Goal: Task Accomplishment & Management: Complete application form

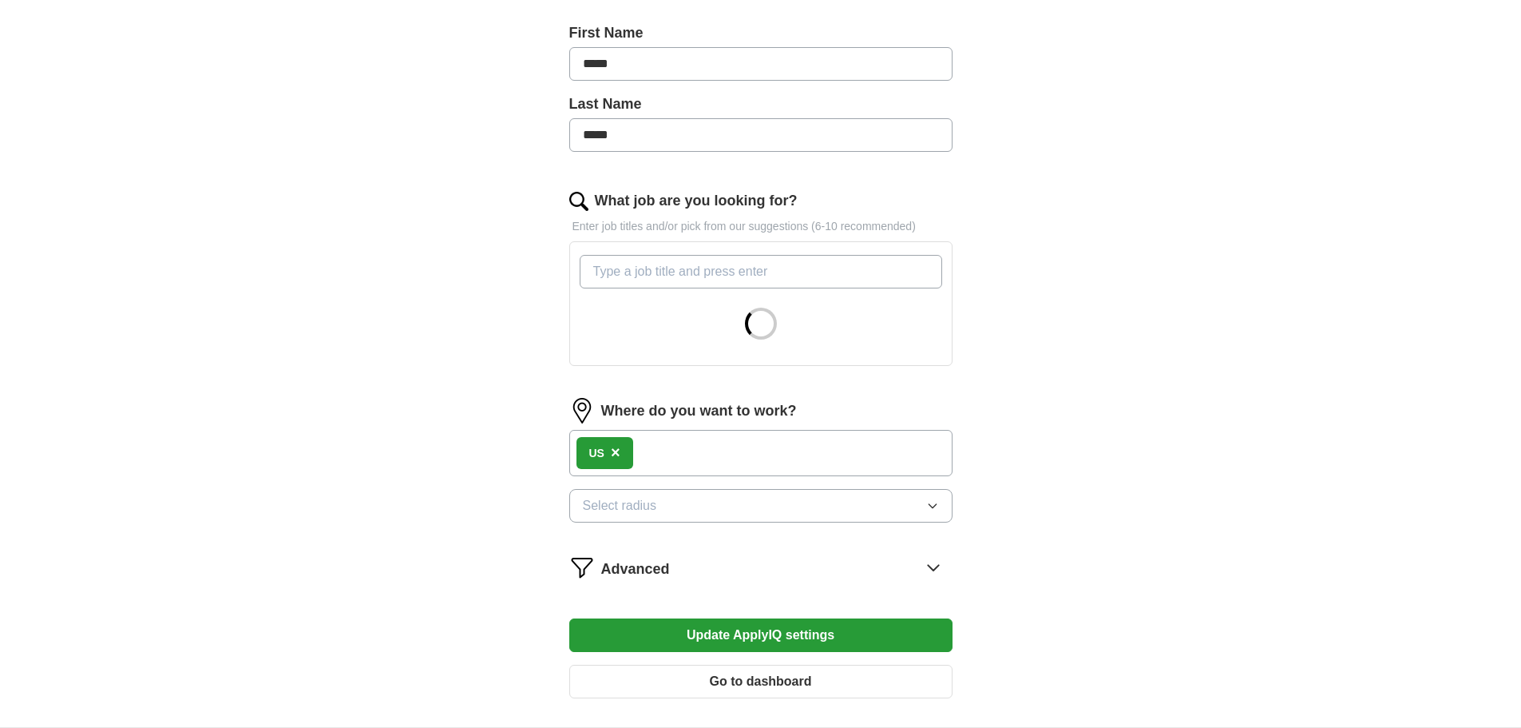
scroll to position [479, 0]
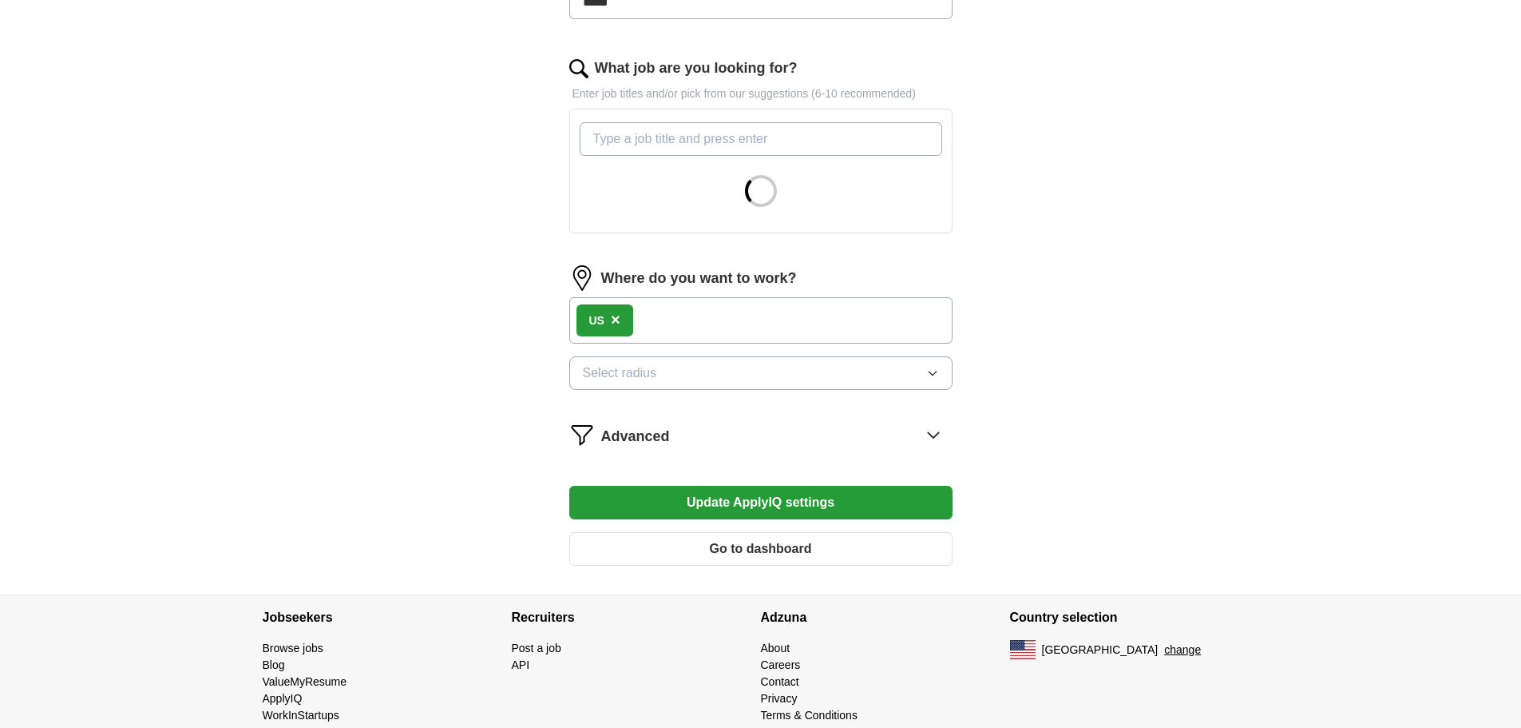
click at [760, 380] on button "Select radius" at bounding box center [760, 373] width 383 height 34
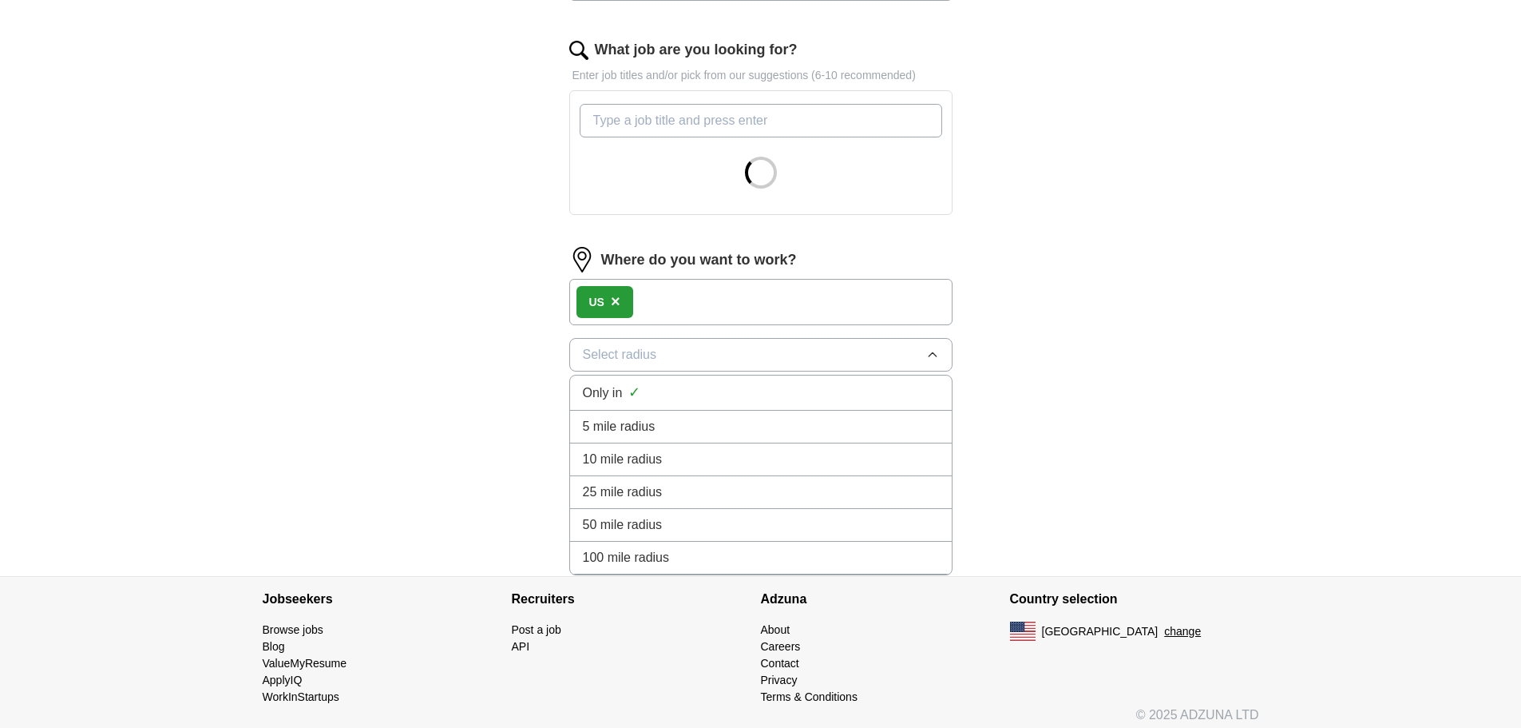
scroll to position [507, 0]
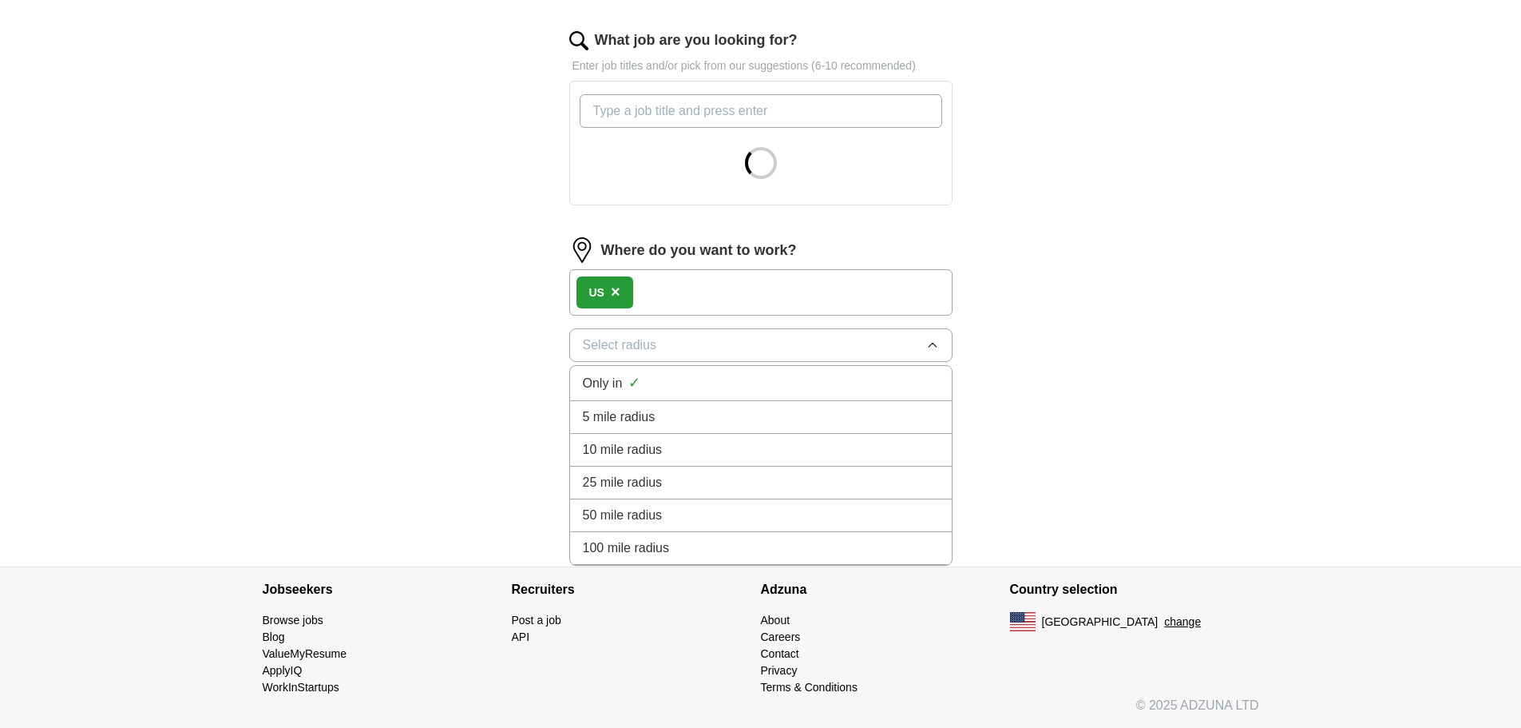
click at [698, 543] on div "100 mile radius" at bounding box center [761, 547] width 356 height 19
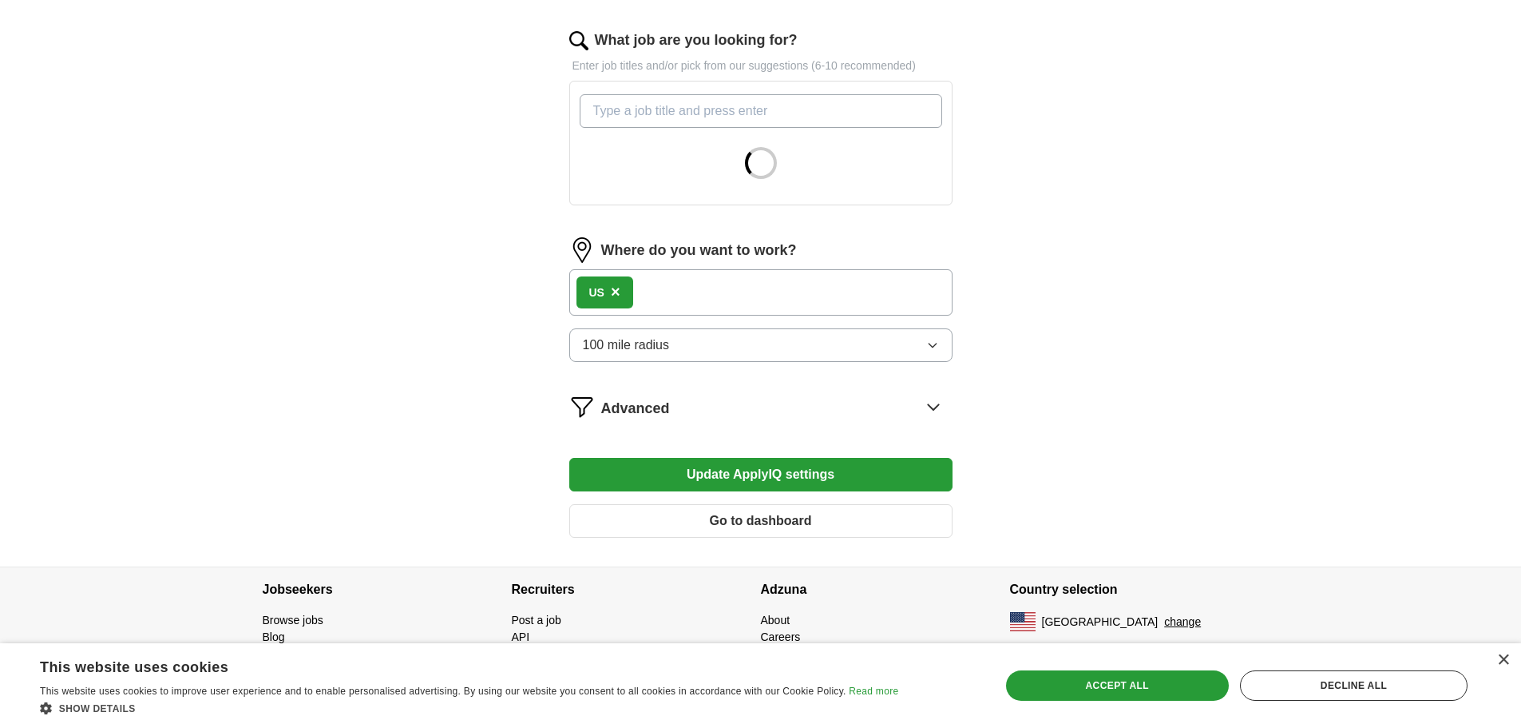
click at [938, 408] on icon at bounding box center [934, 407] width 26 height 26
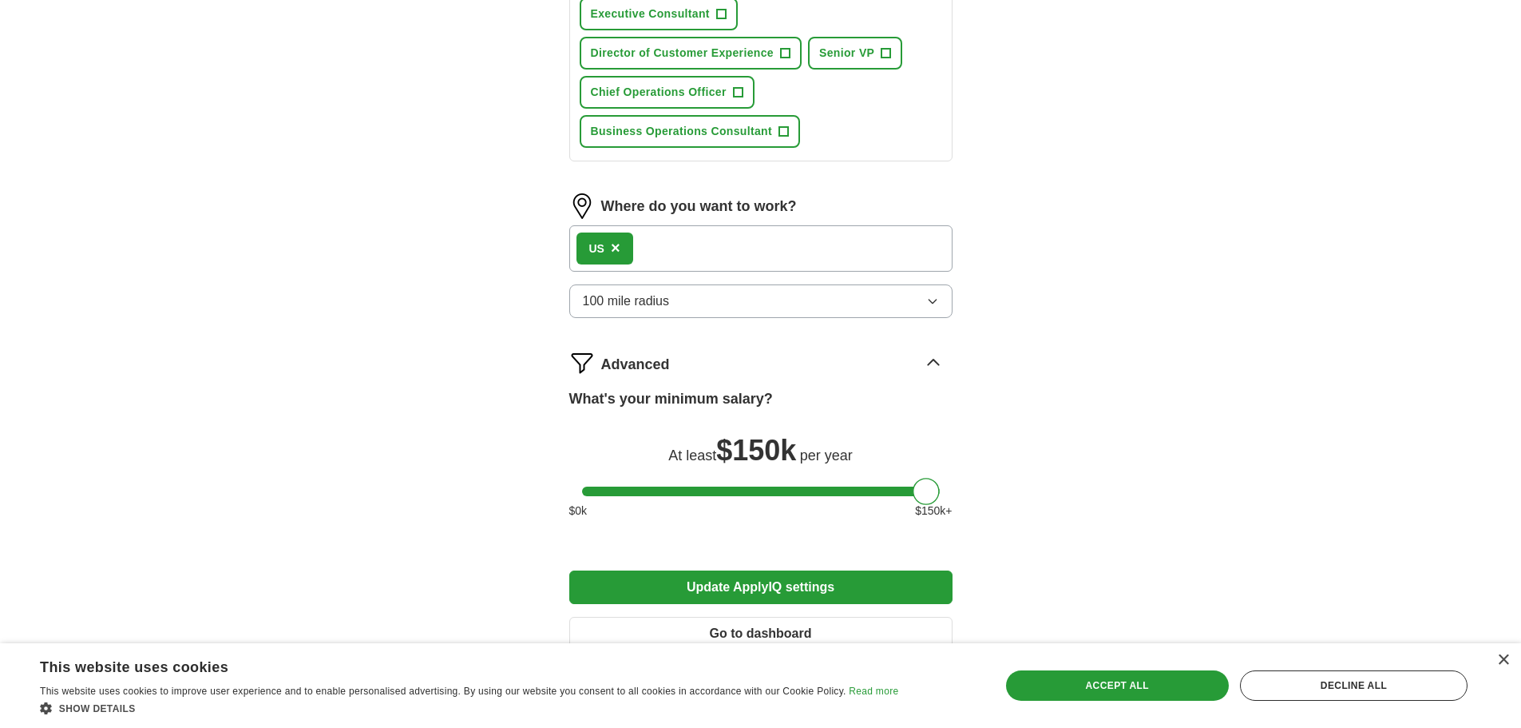
scroll to position [1304, 0]
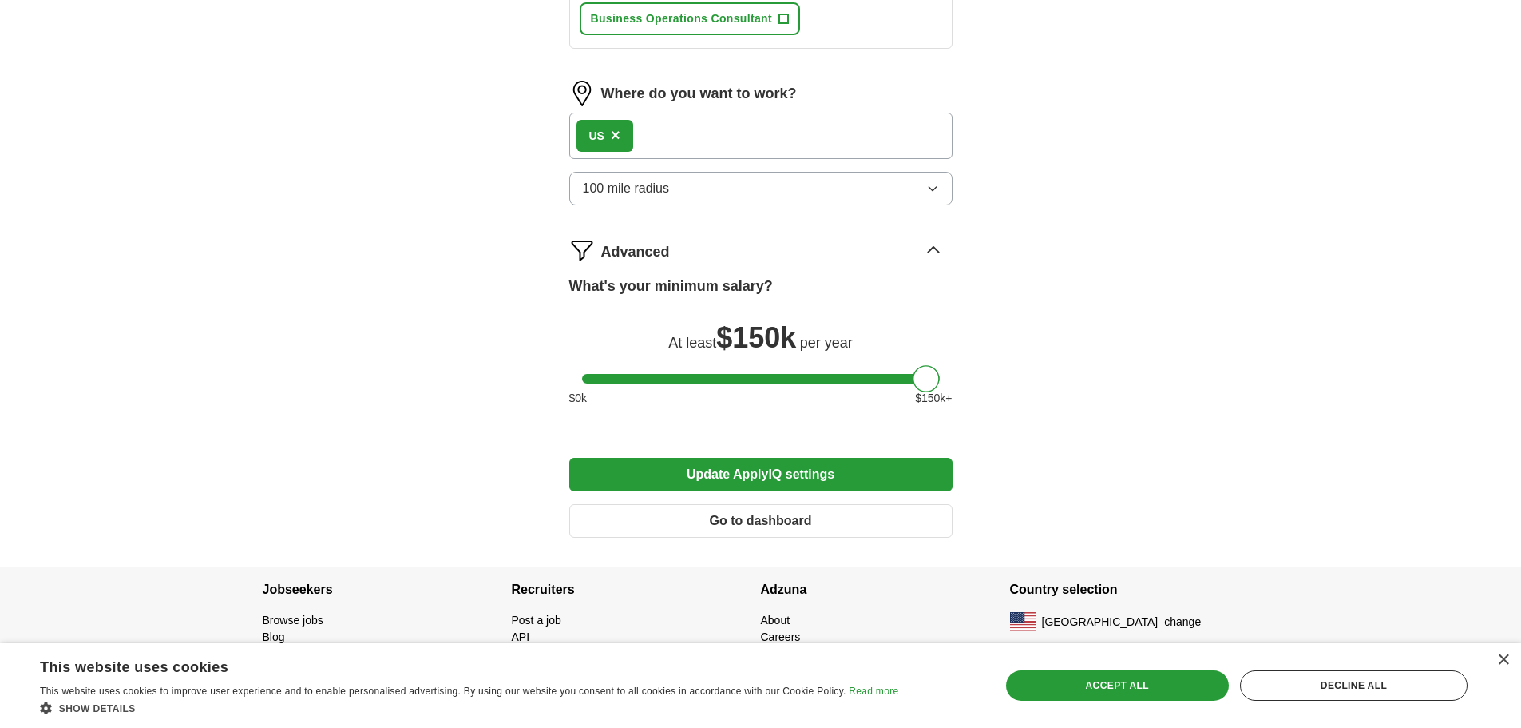
drag, startPoint x: 795, startPoint y: 525, endPoint x: 1025, endPoint y: 490, distance: 233.5
click at [894, 470] on button "Update ApplyIQ settings" at bounding box center [760, 475] width 383 height 34
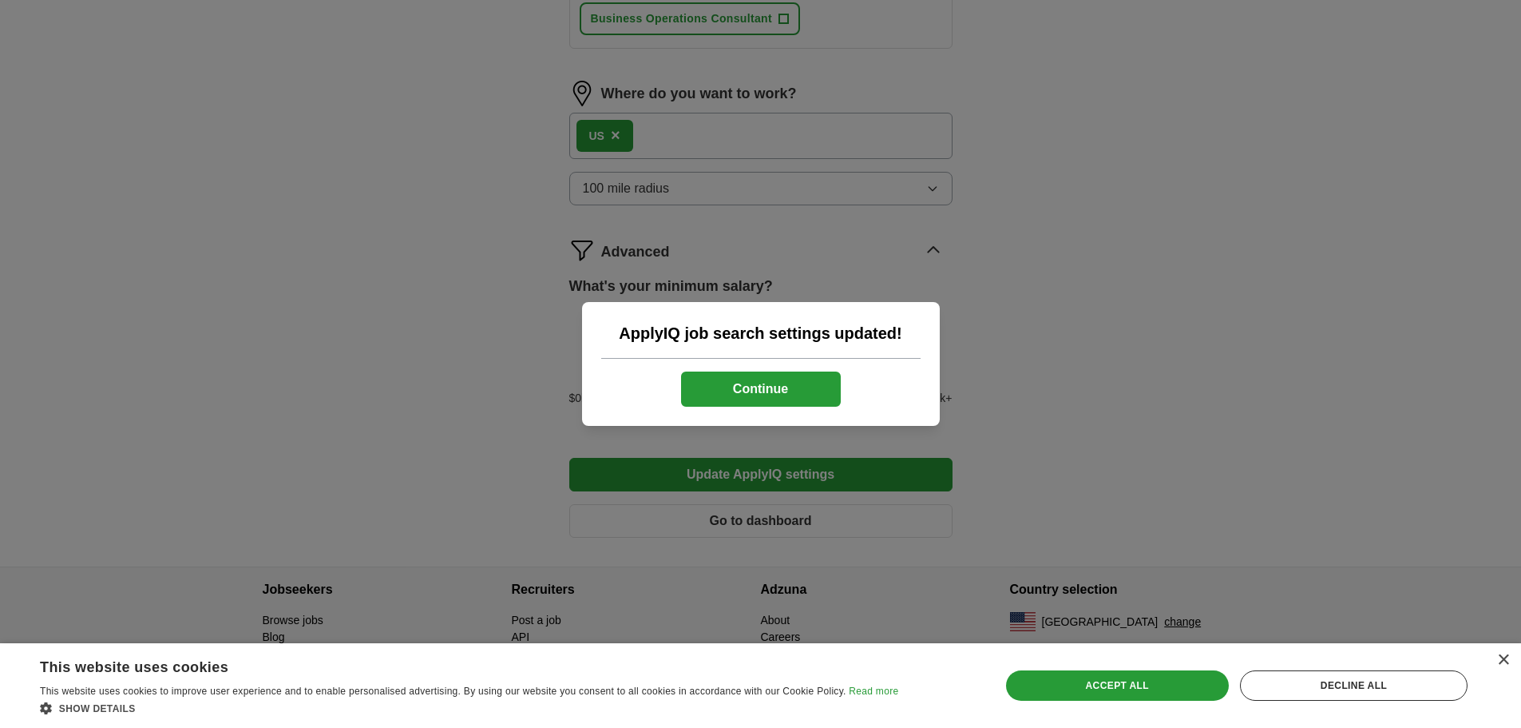
click at [791, 395] on button "Continue" at bounding box center [761, 388] width 160 height 35
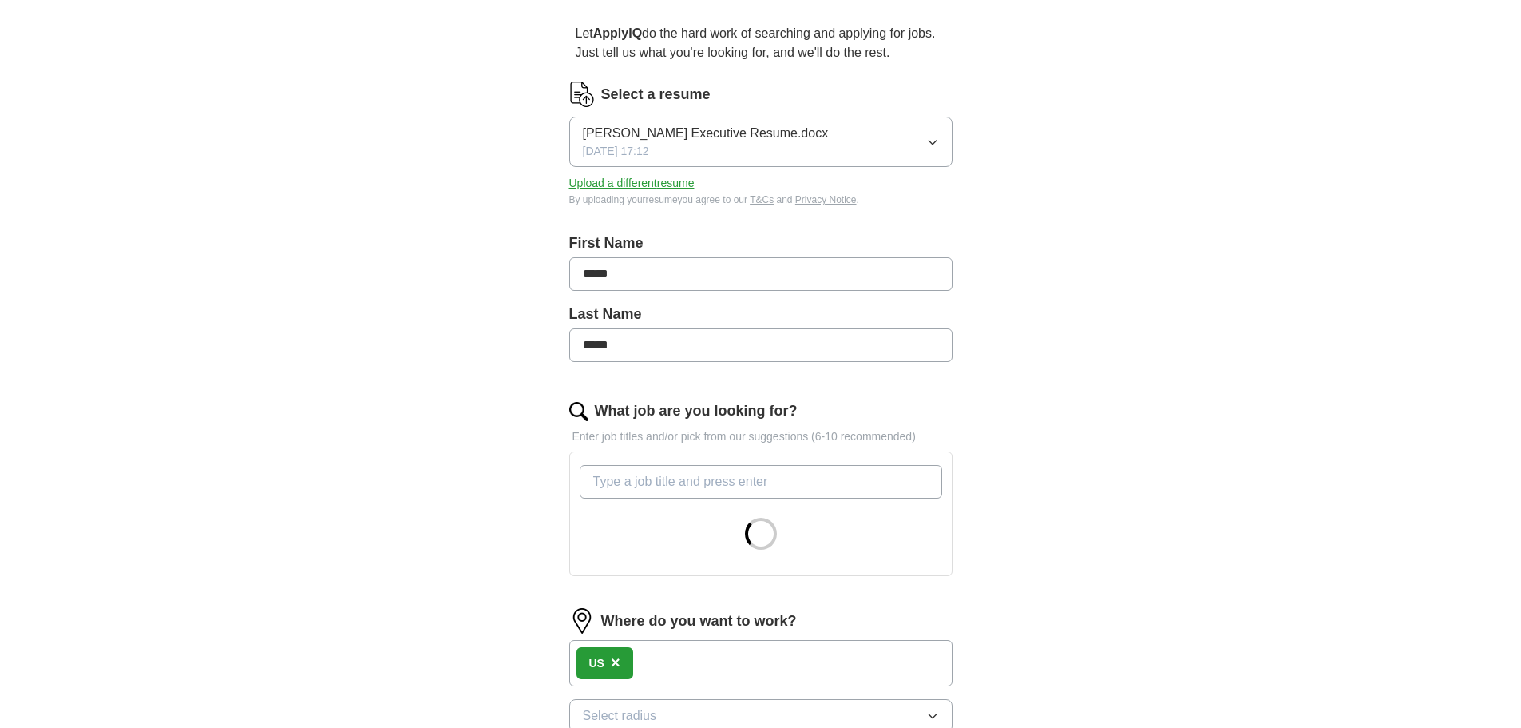
scroll to position [399, 0]
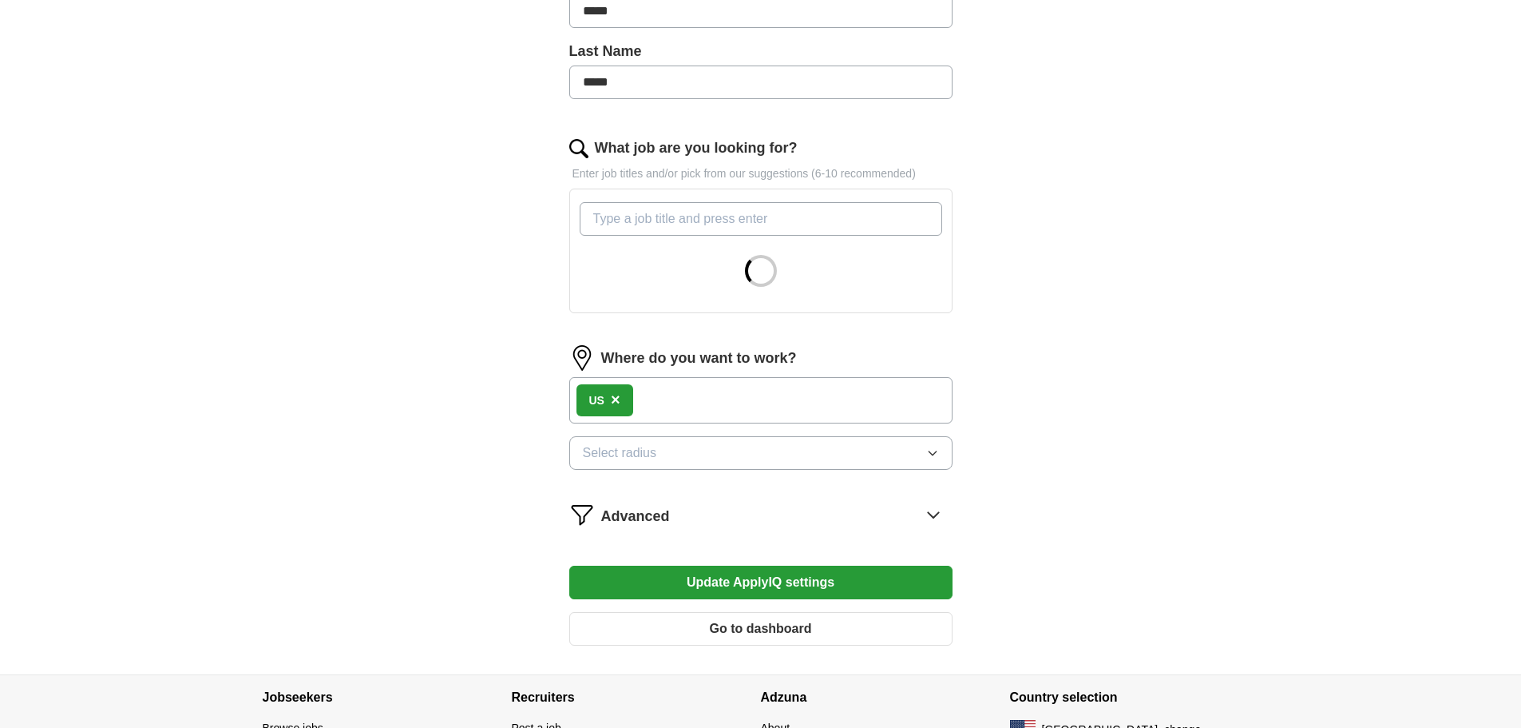
click at [722, 448] on button "Select radius" at bounding box center [760, 453] width 383 height 34
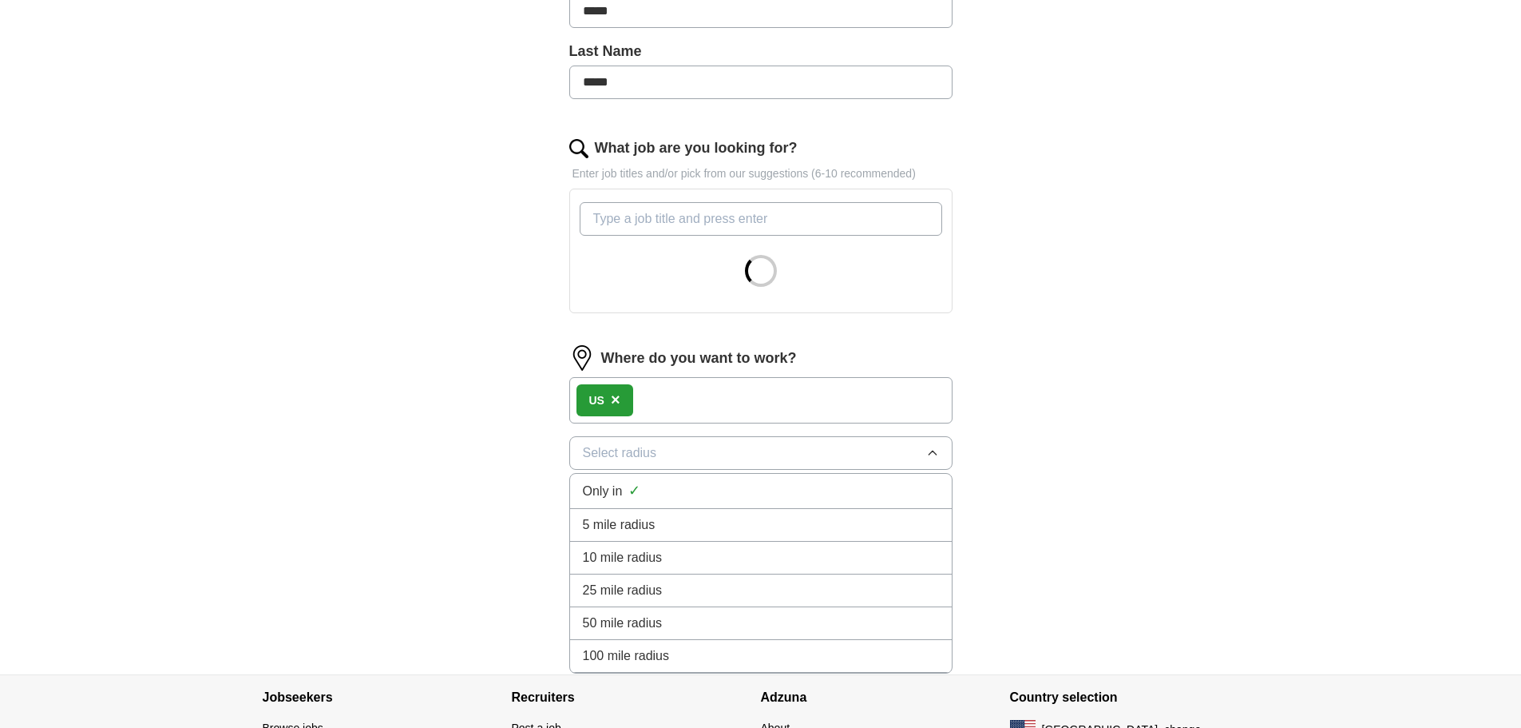
click at [681, 648] on div "100 mile radius" at bounding box center [761, 655] width 356 height 19
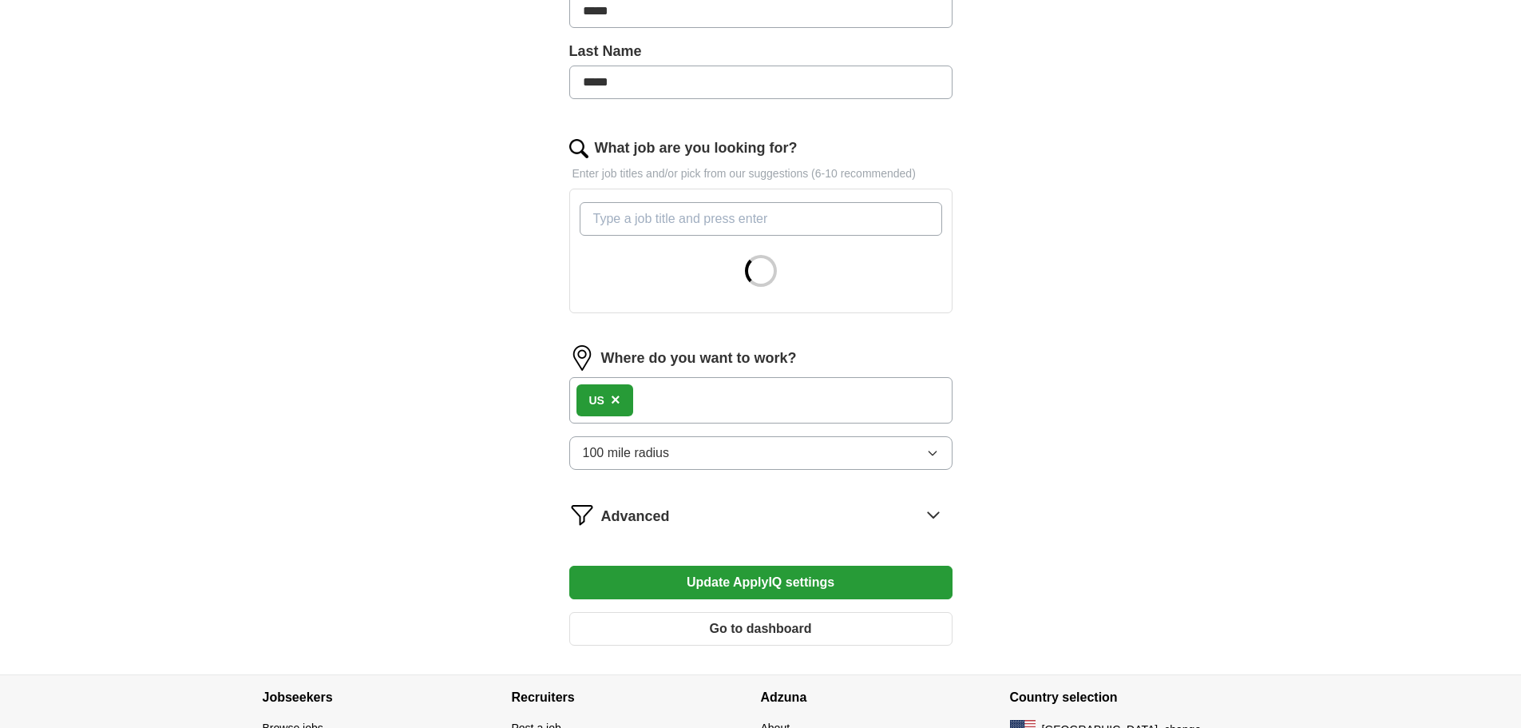
click at [758, 575] on button "Update ApplyIQ settings" at bounding box center [760, 582] width 383 height 34
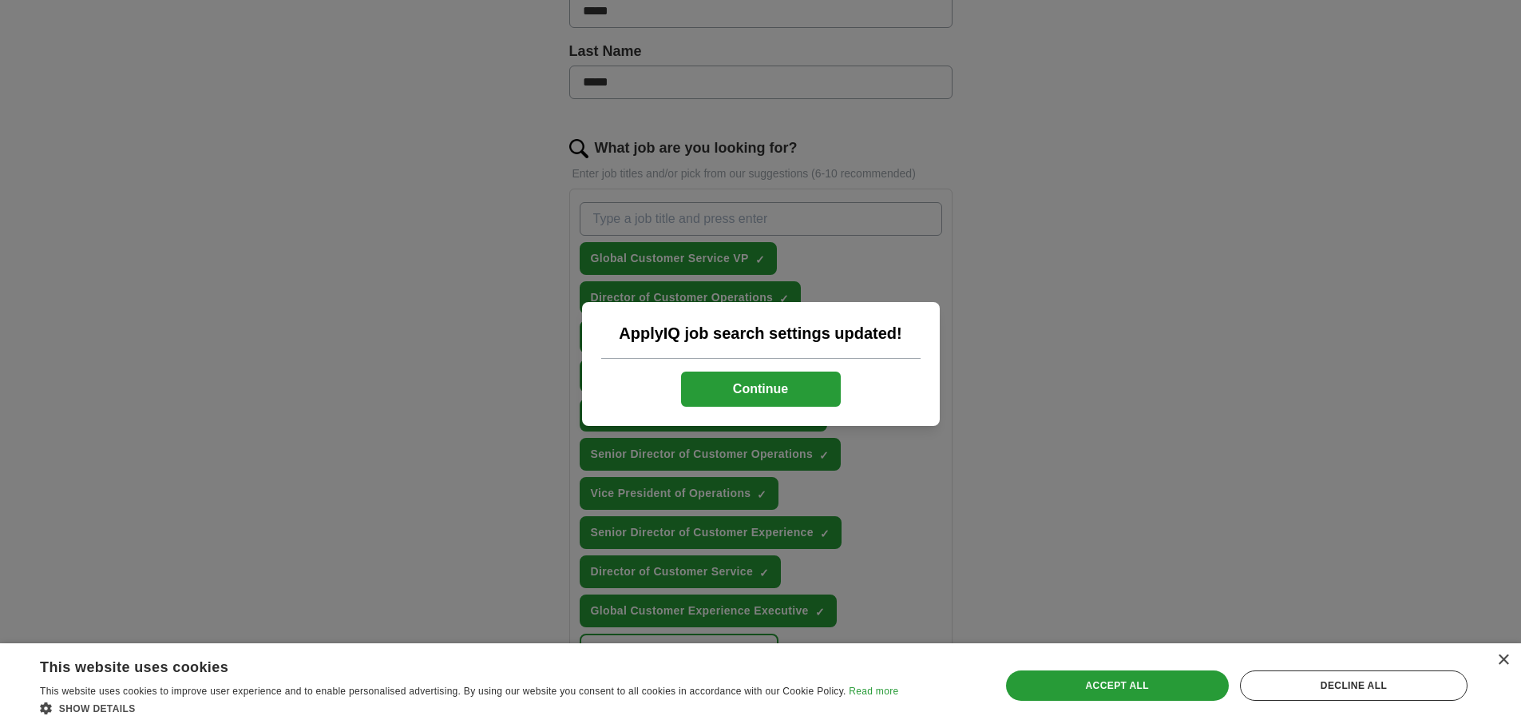
click at [790, 390] on button "Continue" at bounding box center [761, 388] width 160 height 35
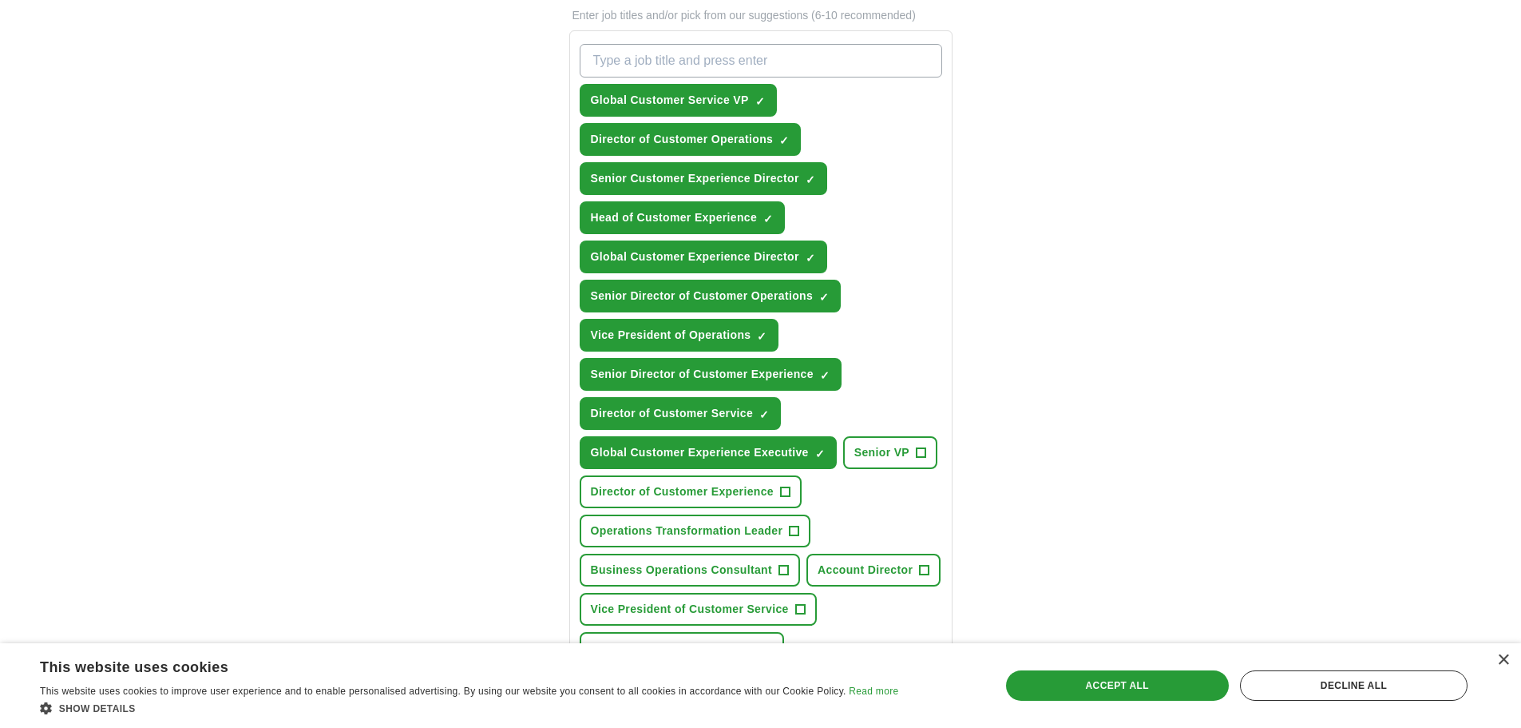
scroll to position [559, 0]
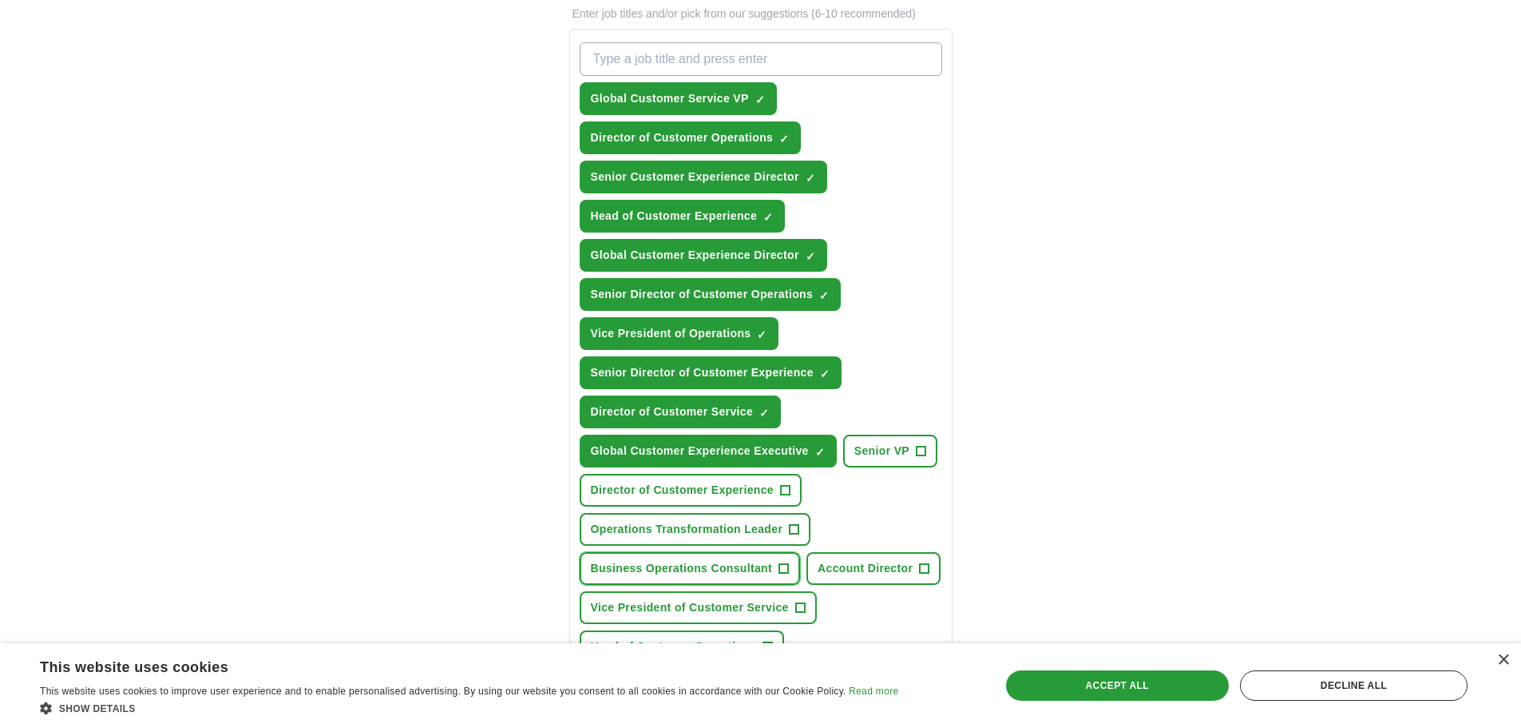
click at [778, 567] on button "Business Operations Consultant +" at bounding box center [690, 568] width 221 height 33
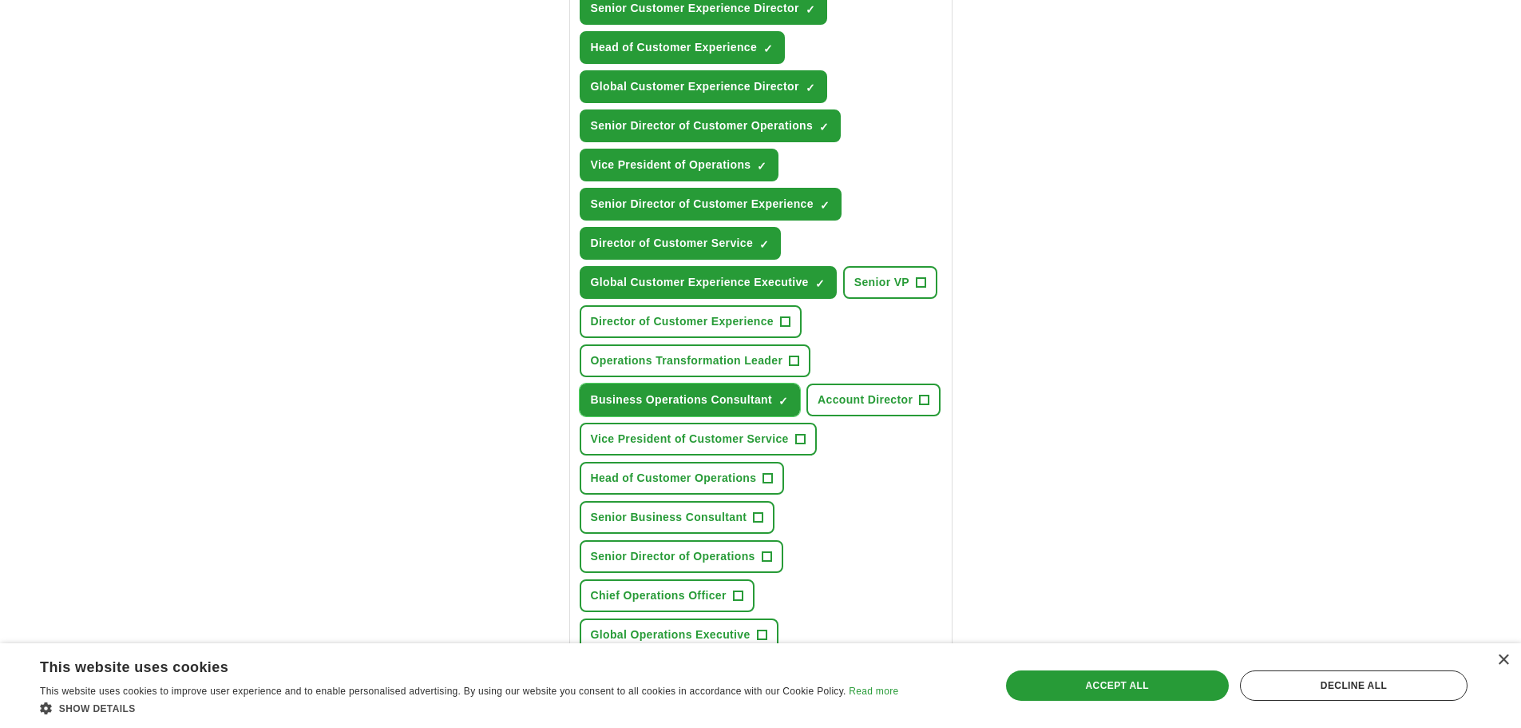
scroll to position [799, 0]
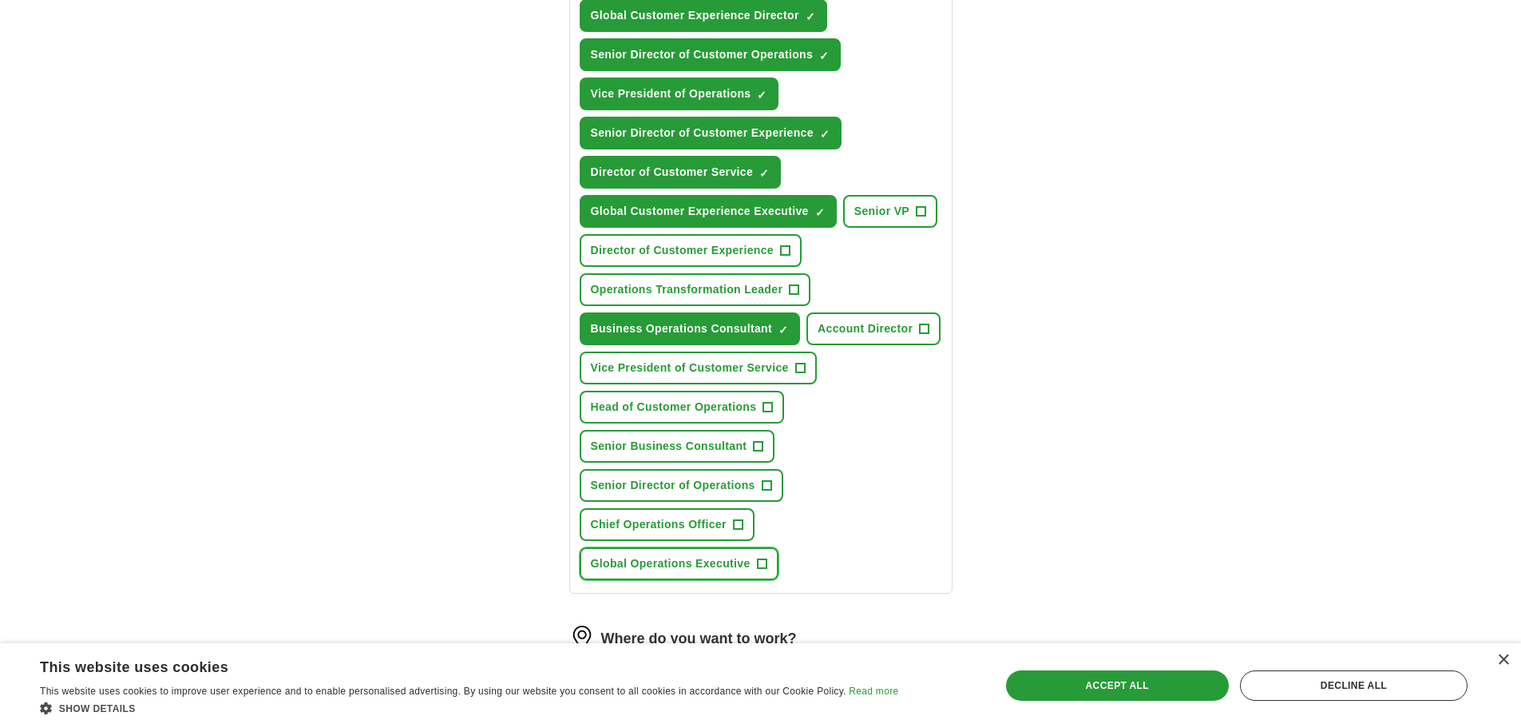
click at [764, 557] on span "+" at bounding box center [762, 563] width 10 height 13
click at [771, 405] on span "+" at bounding box center [769, 407] width 10 height 13
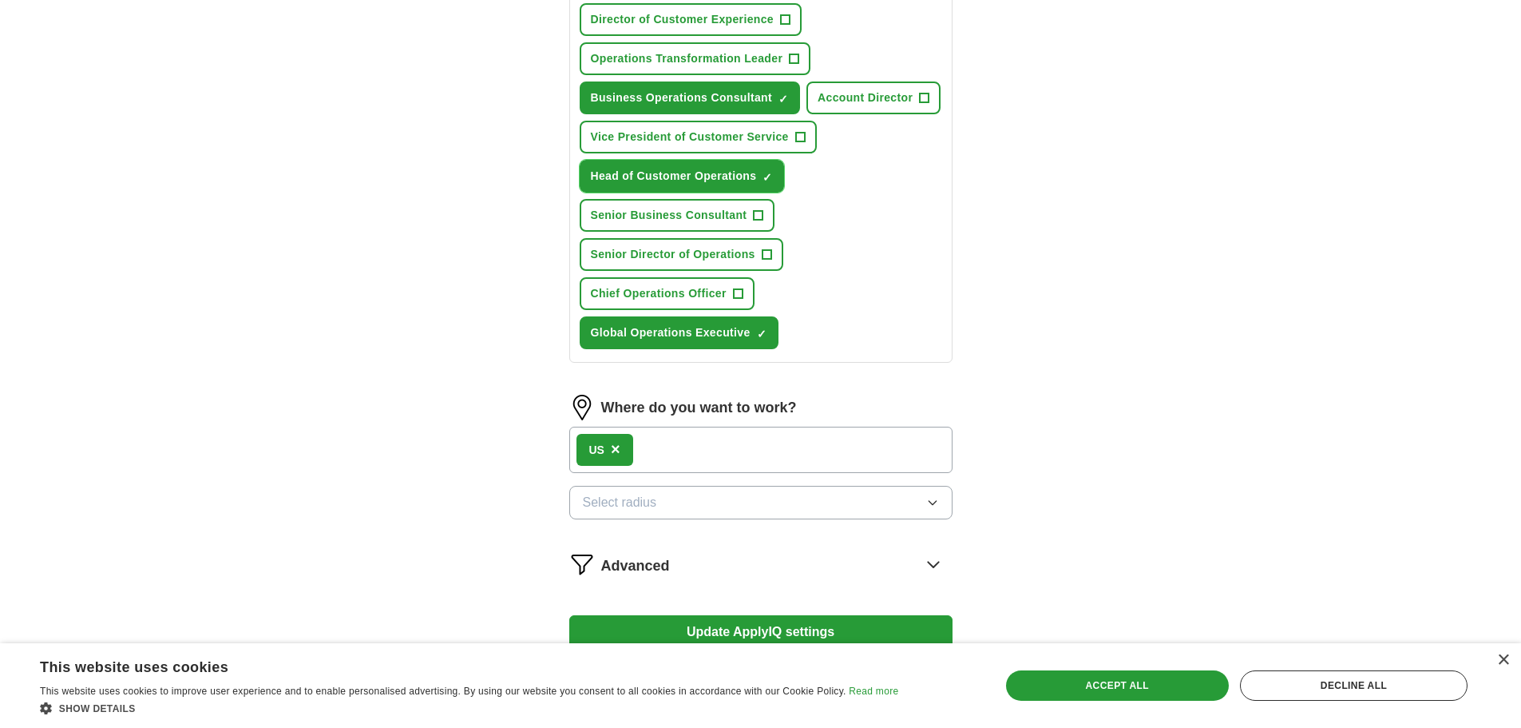
scroll to position [1038, 0]
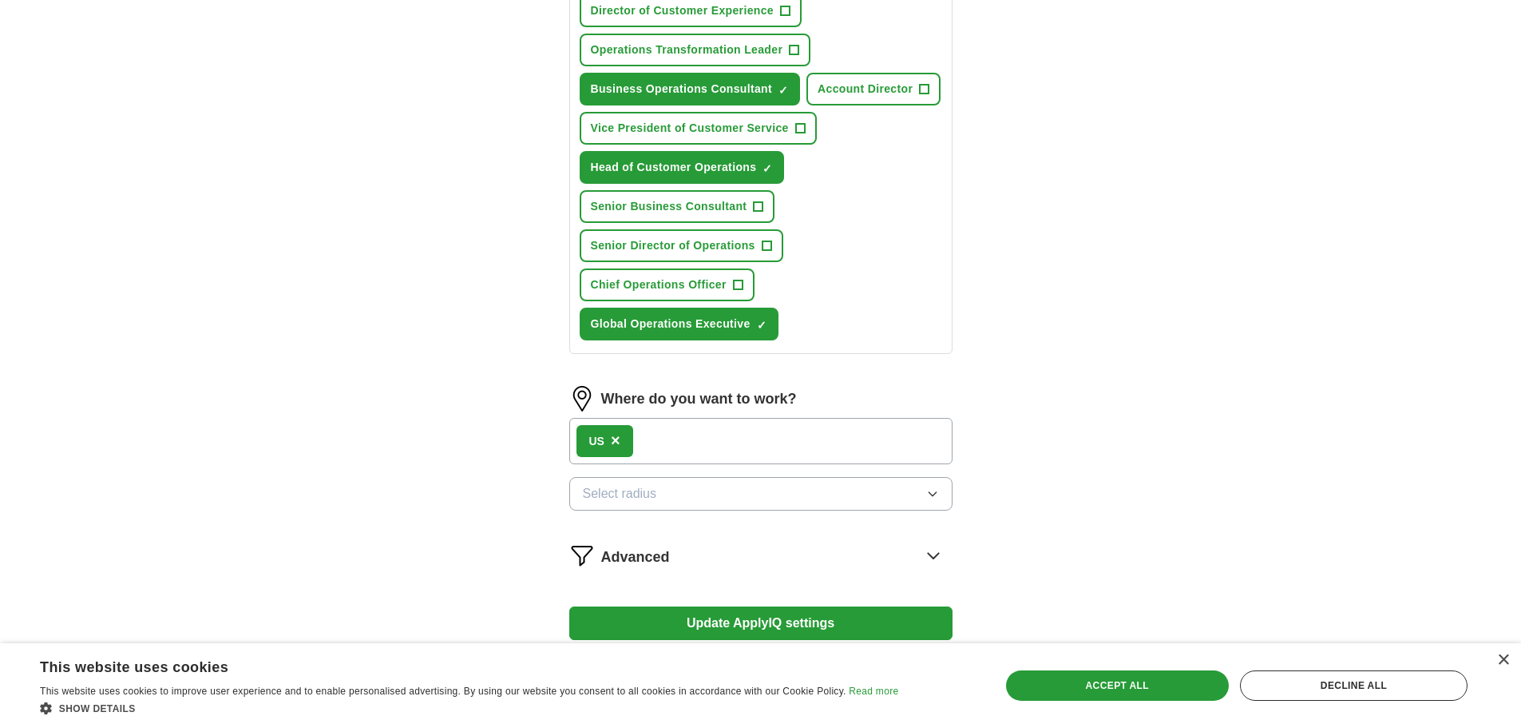
click at [838, 485] on button "Select radius" at bounding box center [760, 494] width 383 height 34
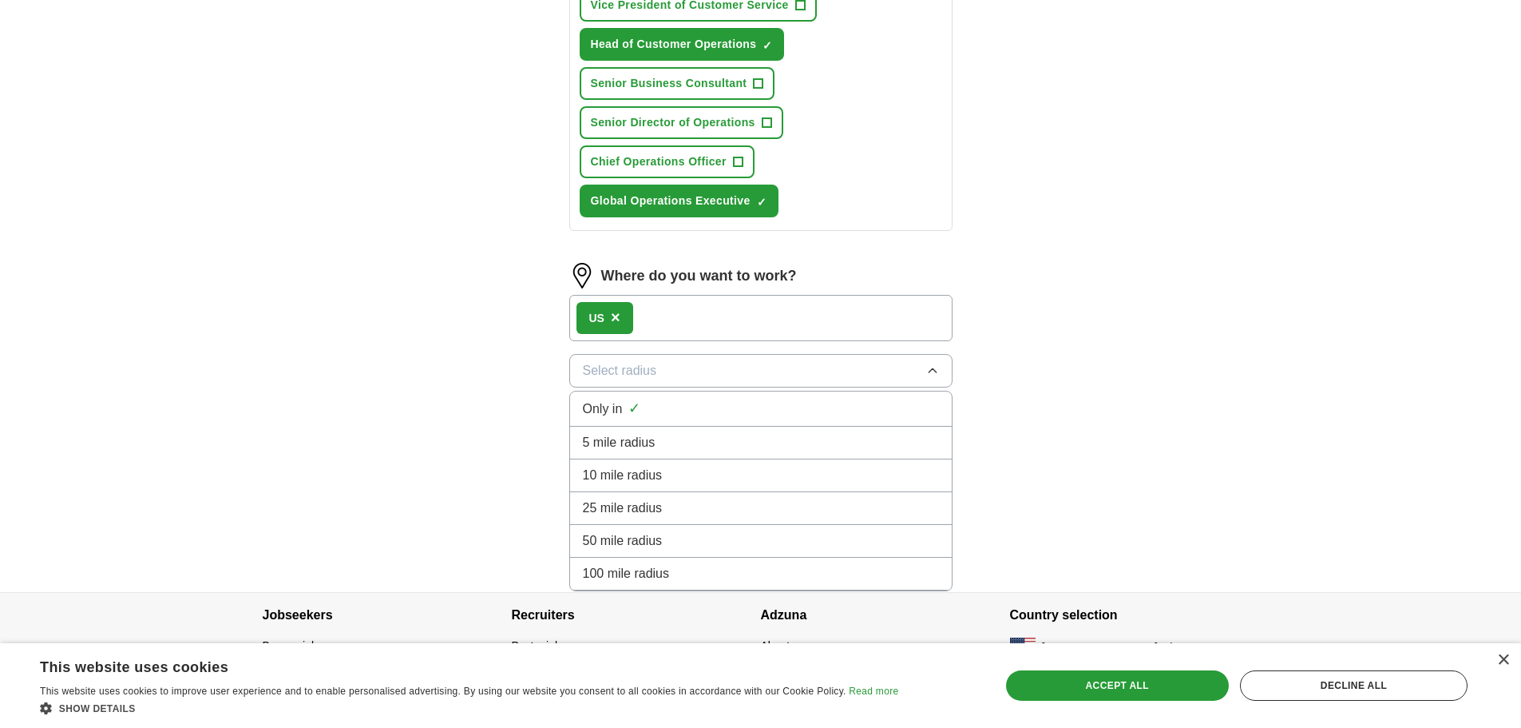
scroll to position [1187, 0]
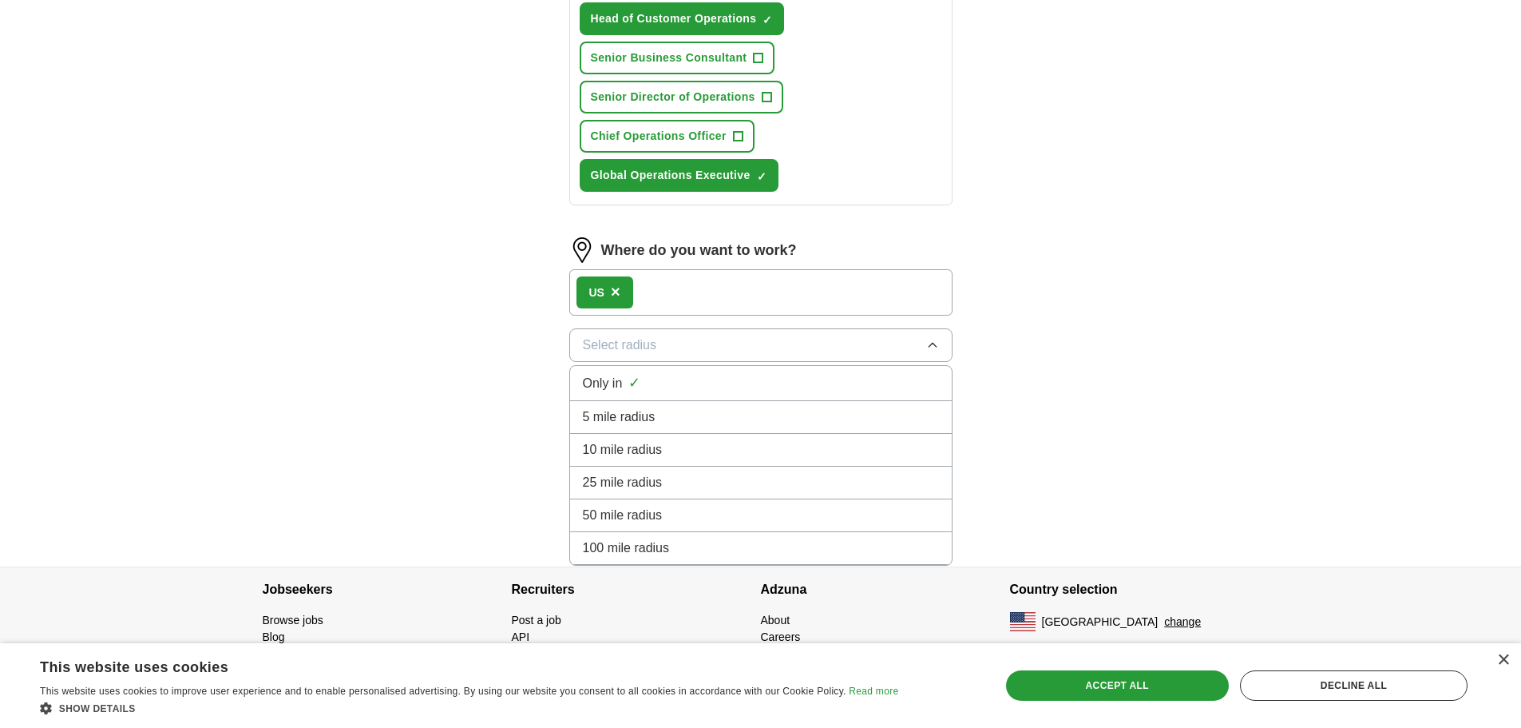
click at [775, 541] on div "100 mile radius" at bounding box center [761, 547] width 356 height 19
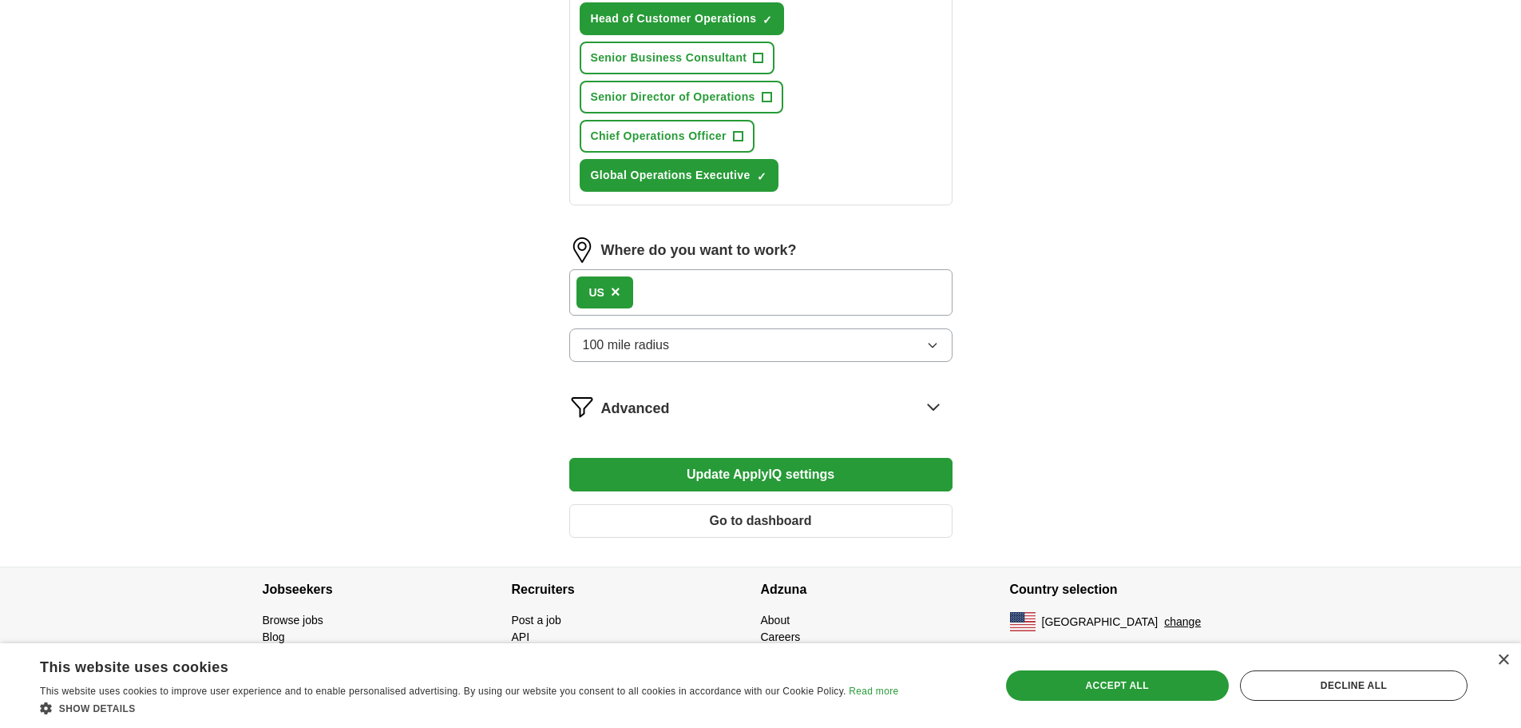
click at [791, 478] on button "Update ApplyIQ settings" at bounding box center [760, 475] width 383 height 34
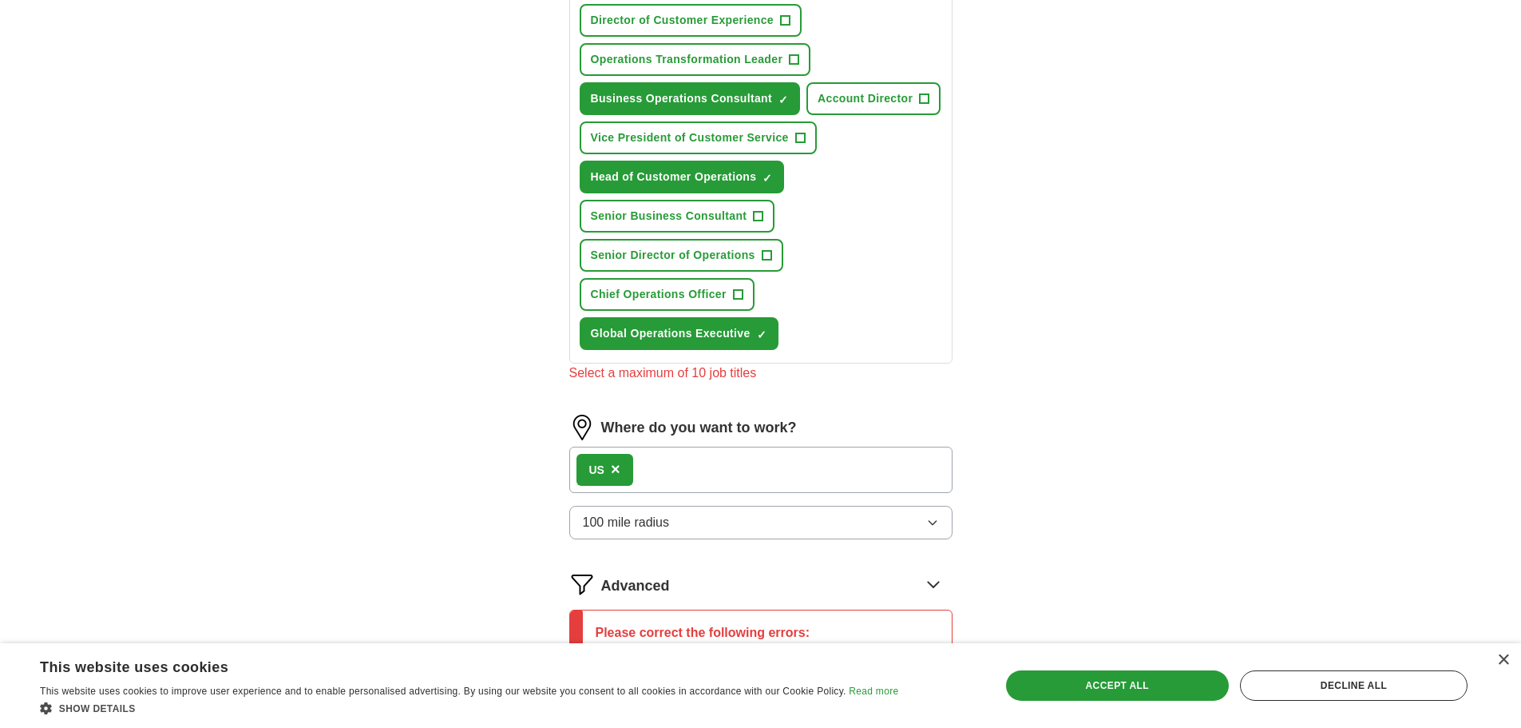
scroll to position [1027, 0]
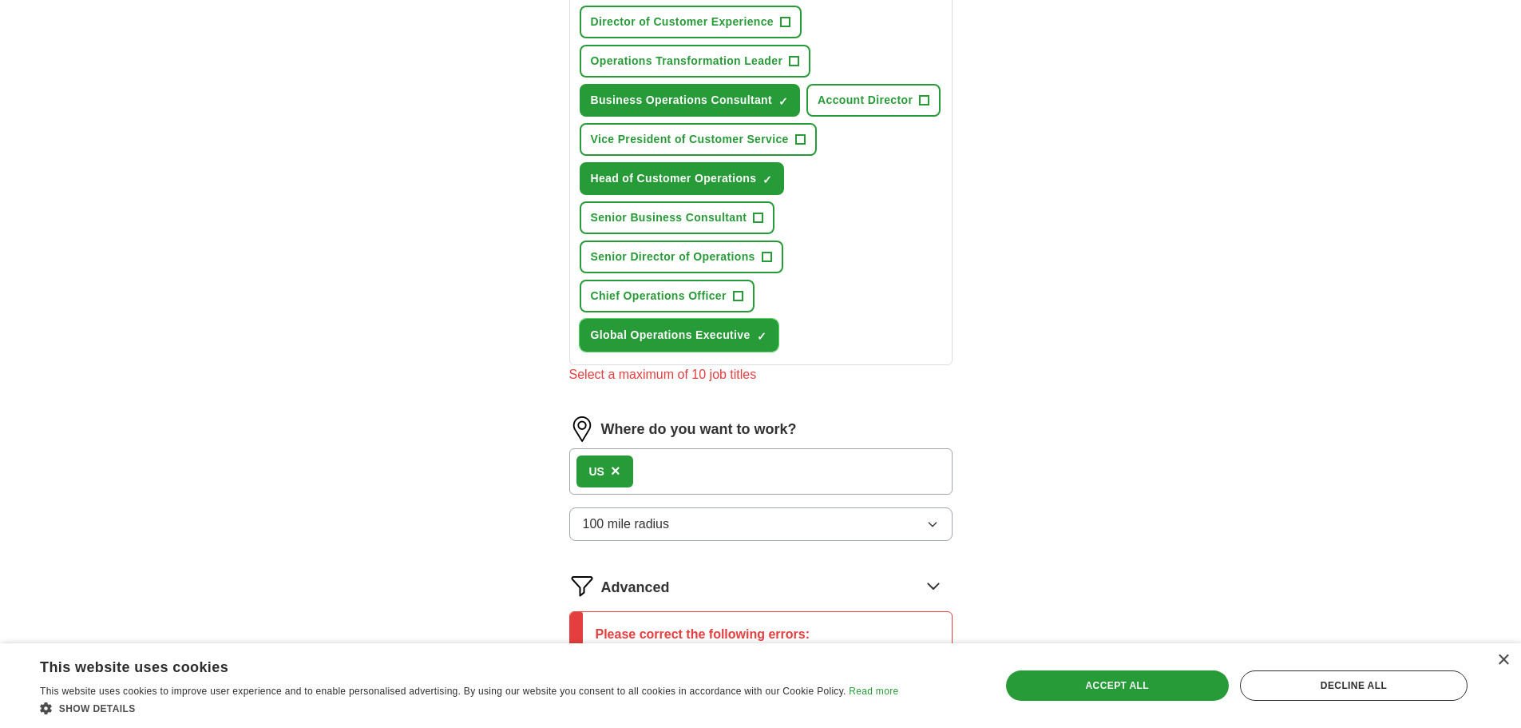
drag, startPoint x: 769, startPoint y: 332, endPoint x: 775, endPoint y: 309, distance: 23.8
click at [770, 330] on button "Global Operations Executive ✓ ×" at bounding box center [679, 335] width 199 height 33
click at [774, 181] on button "Head of Customer Operations ✓ ×" at bounding box center [682, 178] width 205 height 33
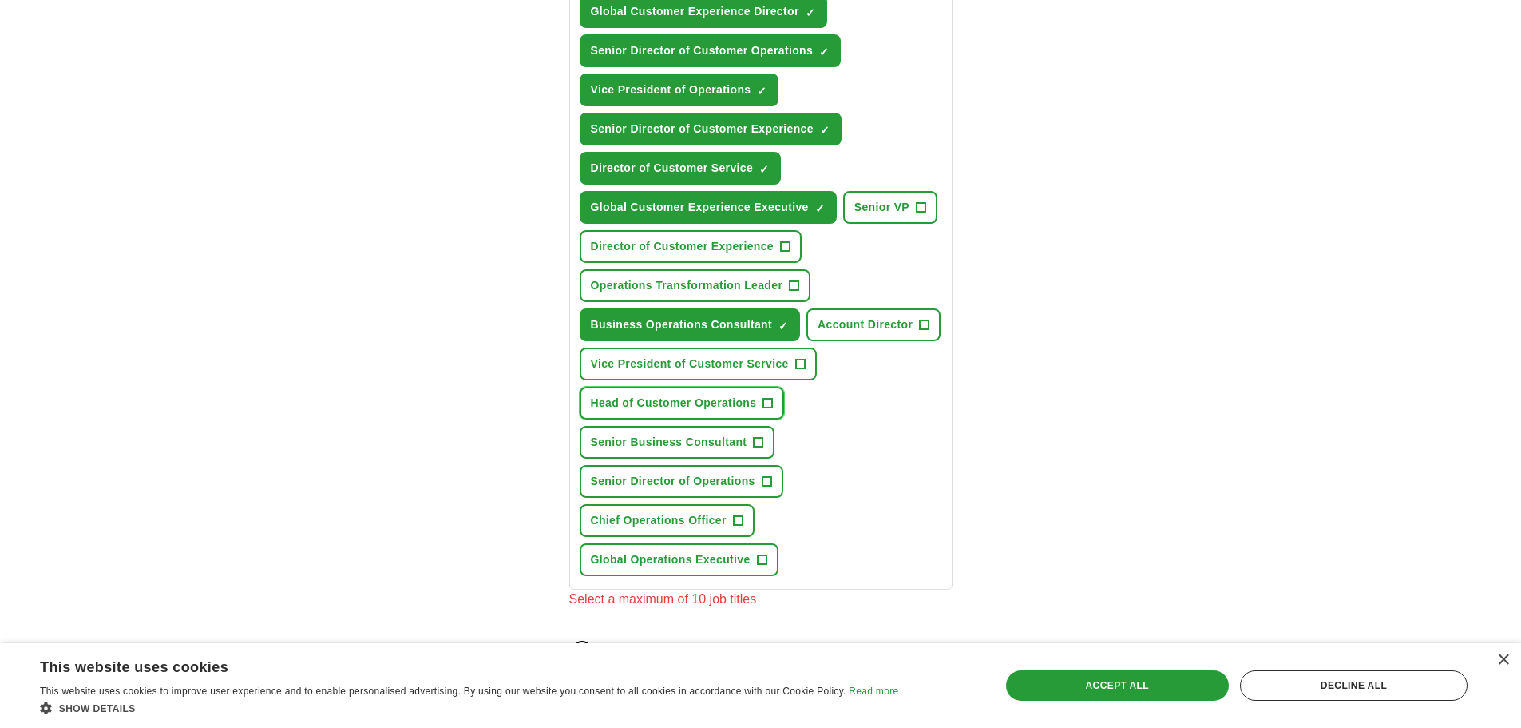
scroll to position [708, 0]
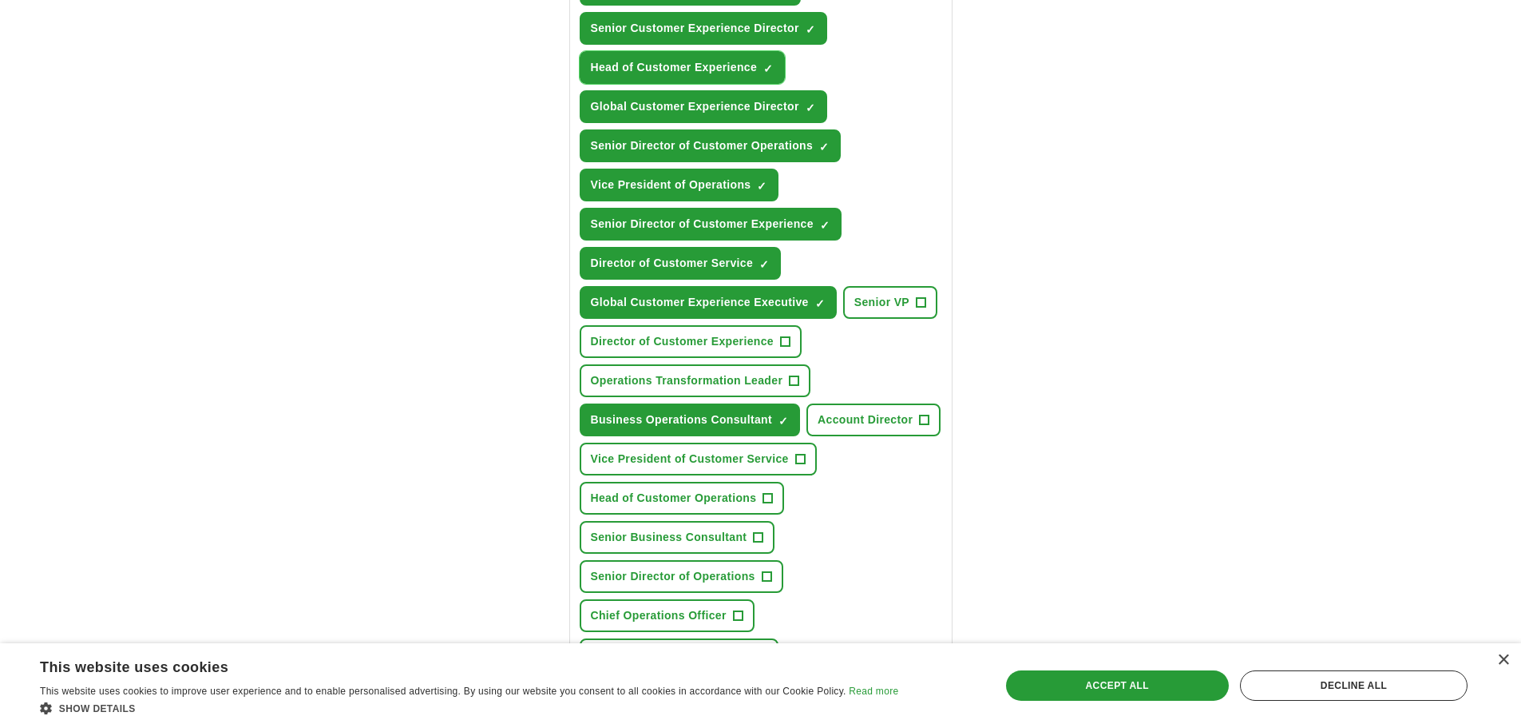
click at [0, 0] on span "×" at bounding box center [0, 0] width 0 height 0
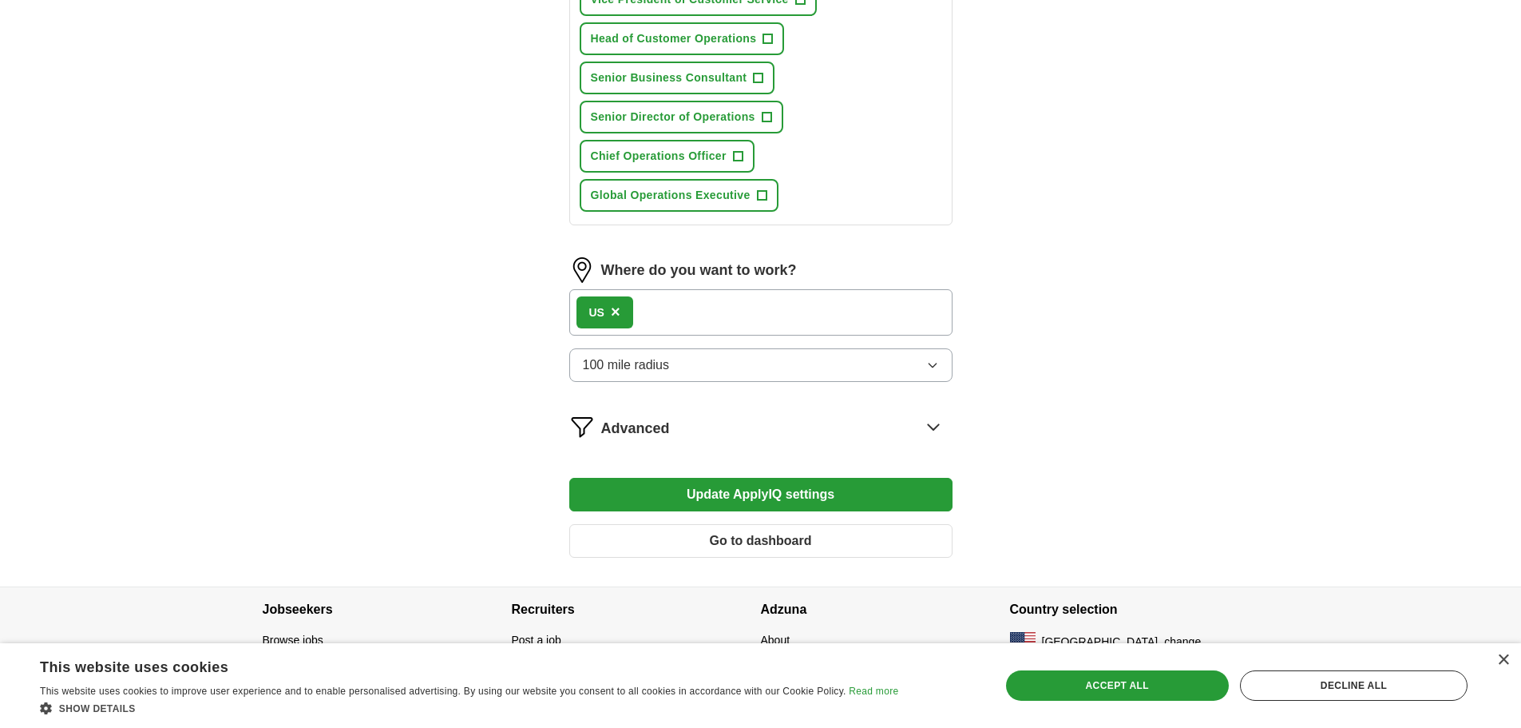
scroll to position [1187, 0]
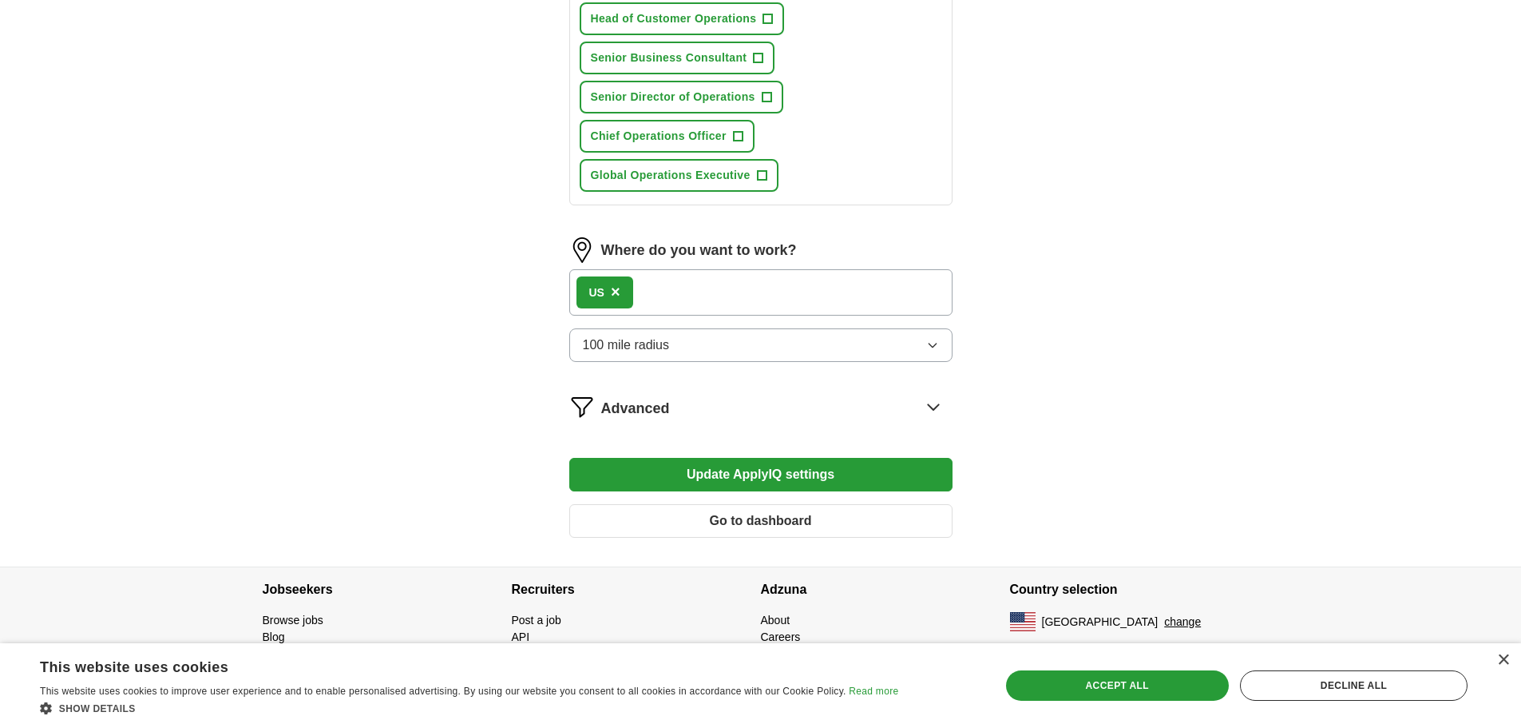
click at [825, 472] on button "Update ApplyIQ settings" at bounding box center [760, 475] width 383 height 34
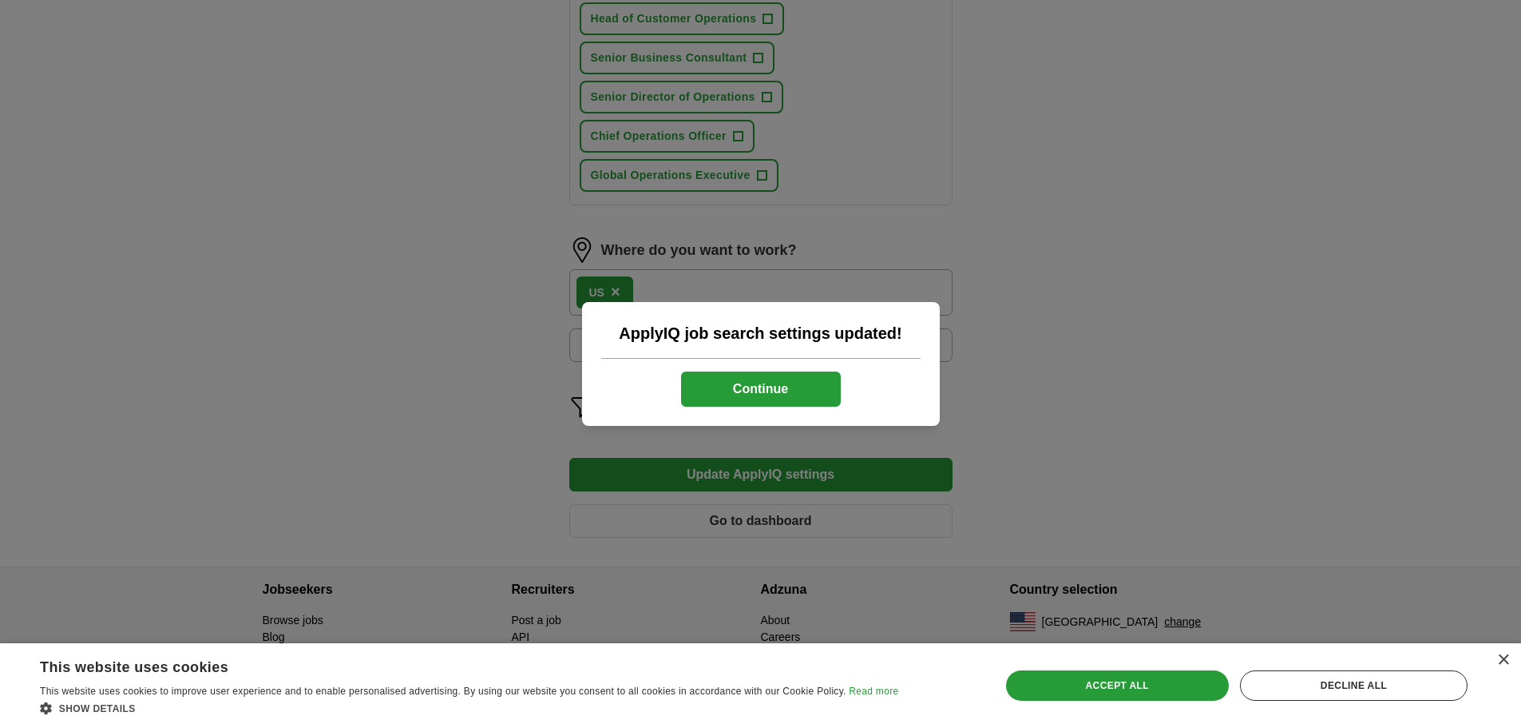
click at [799, 387] on button "Continue" at bounding box center [761, 388] width 160 height 35
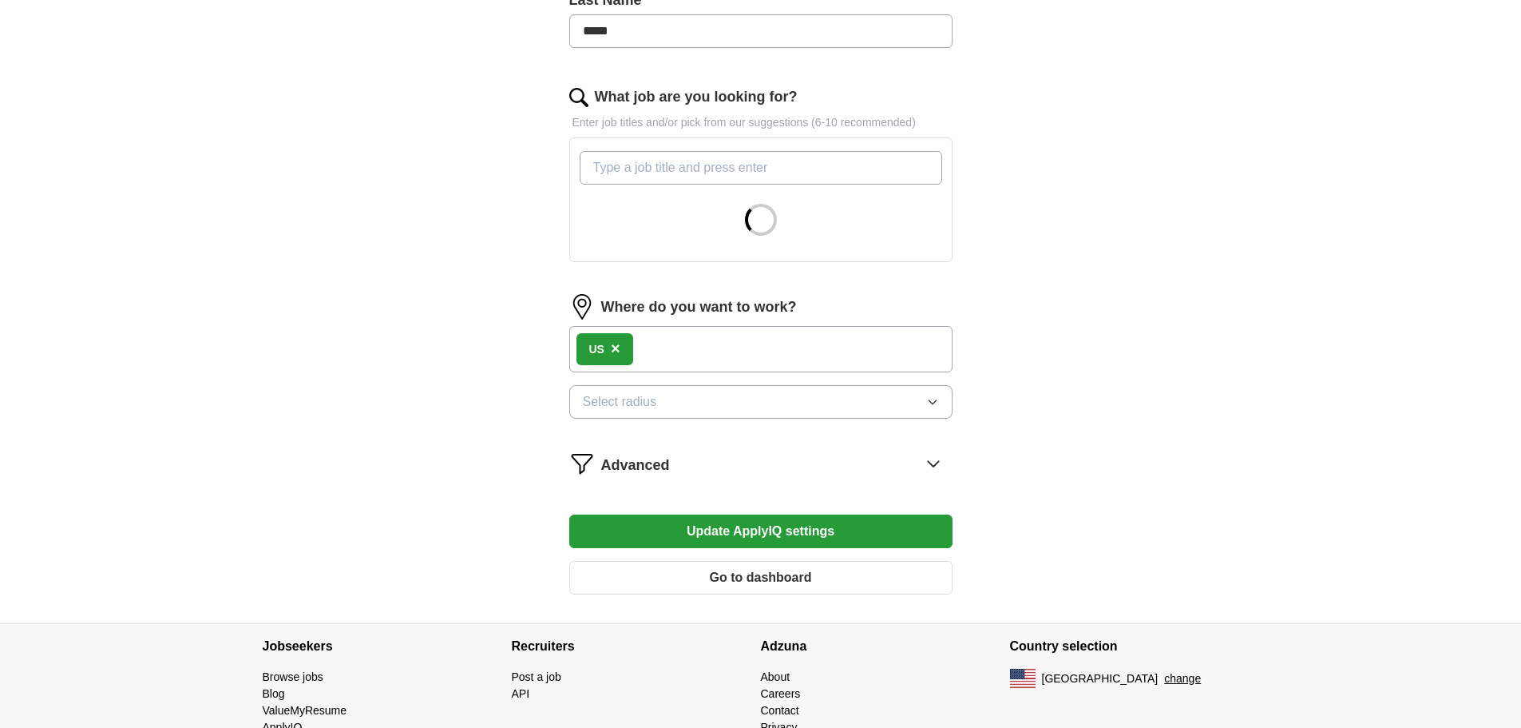
scroll to position [479, 0]
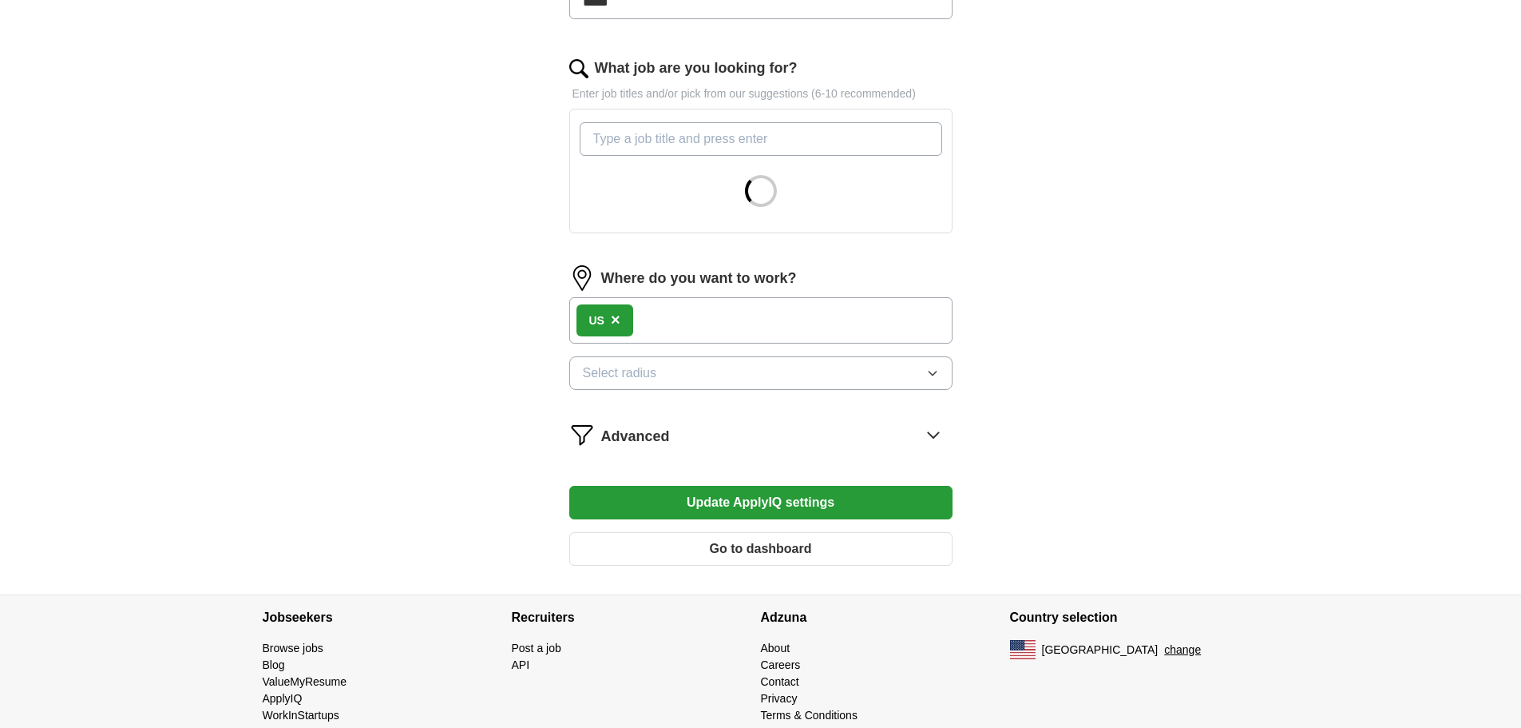
click at [735, 367] on button "Select radius" at bounding box center [760, 373] width 383 height 34
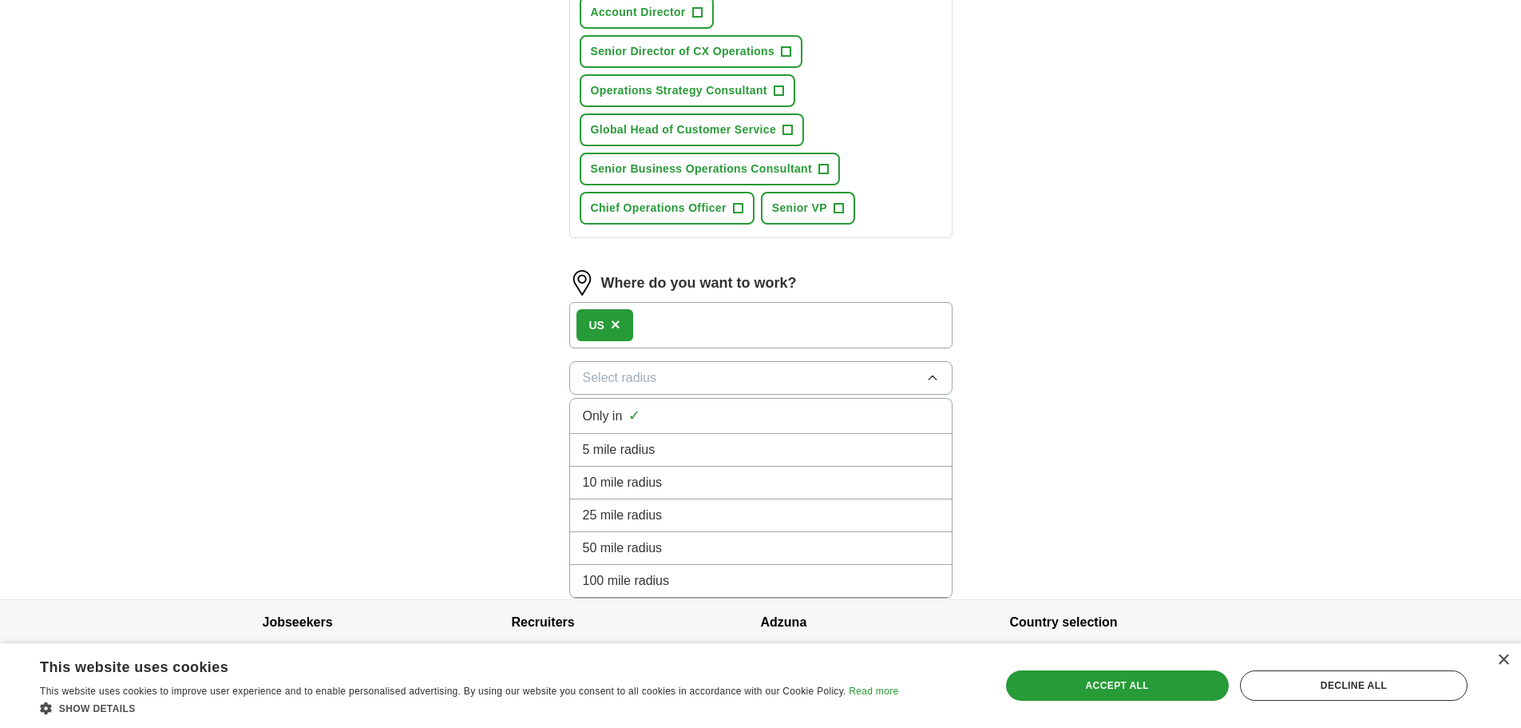
scroll to position [1148, 0]
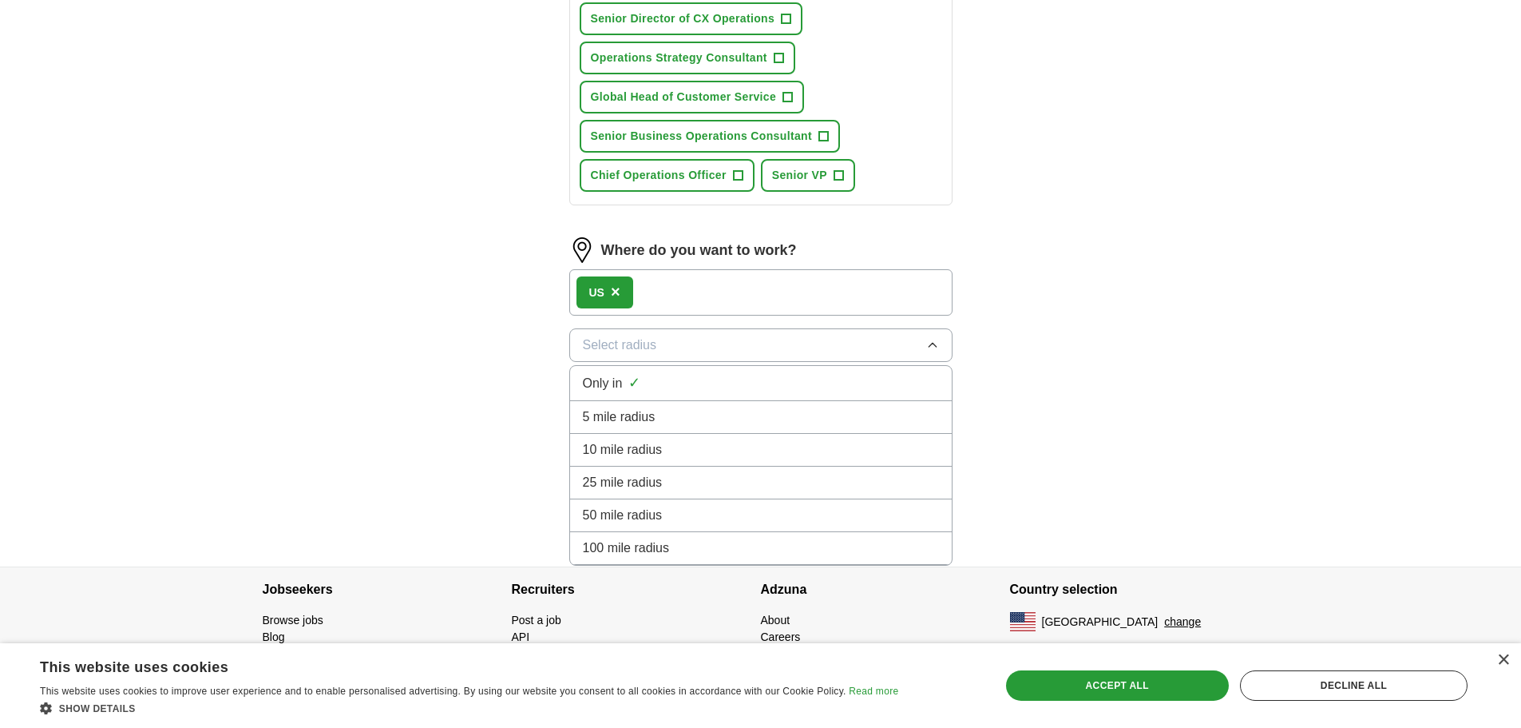
click at [663, 544] on span "100 mile radius" at bounding box center [626, 547] width 87 height 19
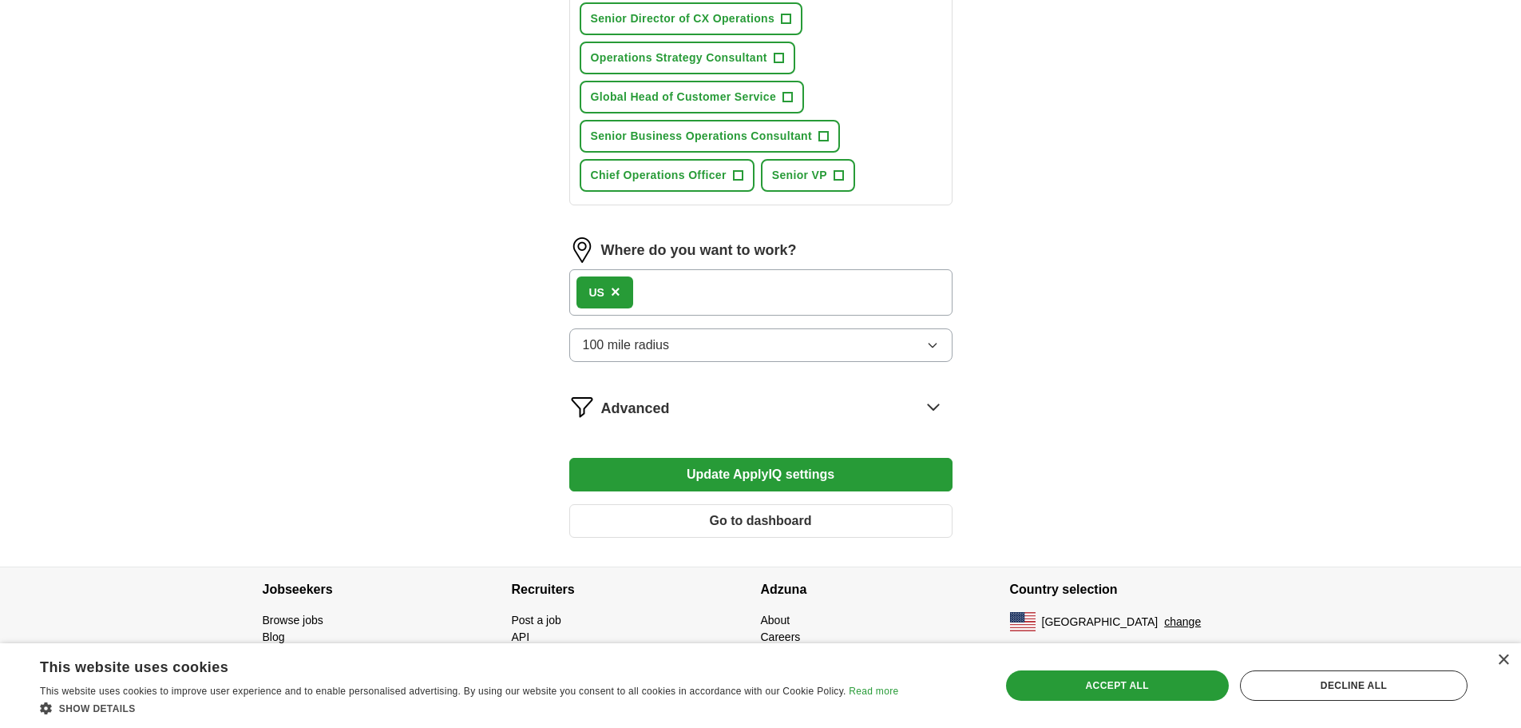
click at [742, 478] on button "Update ApplyIQ settings" at bounding box center [760, 475] width 383 height 34
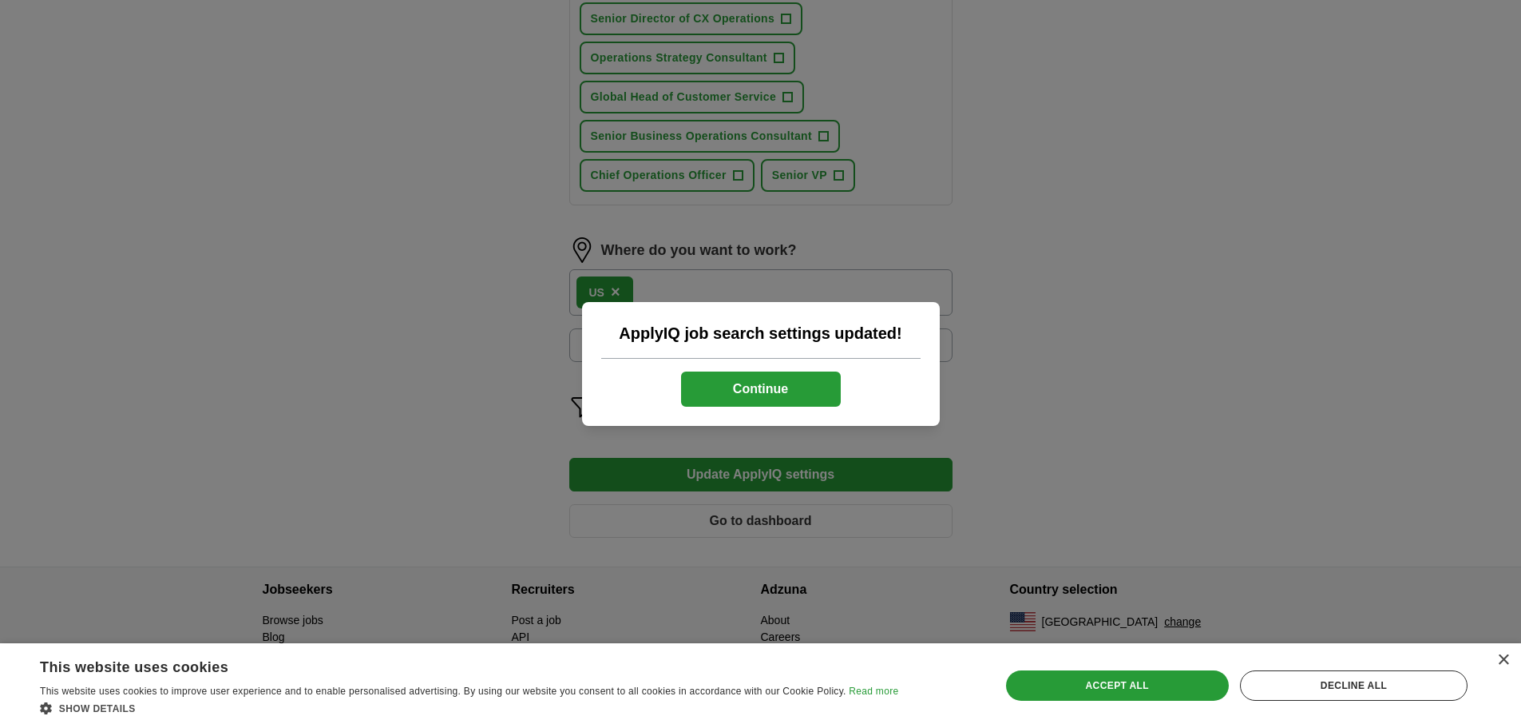
click at [763, 396] on button "Continue" at bounding box center [761, 388] width 160 height 35
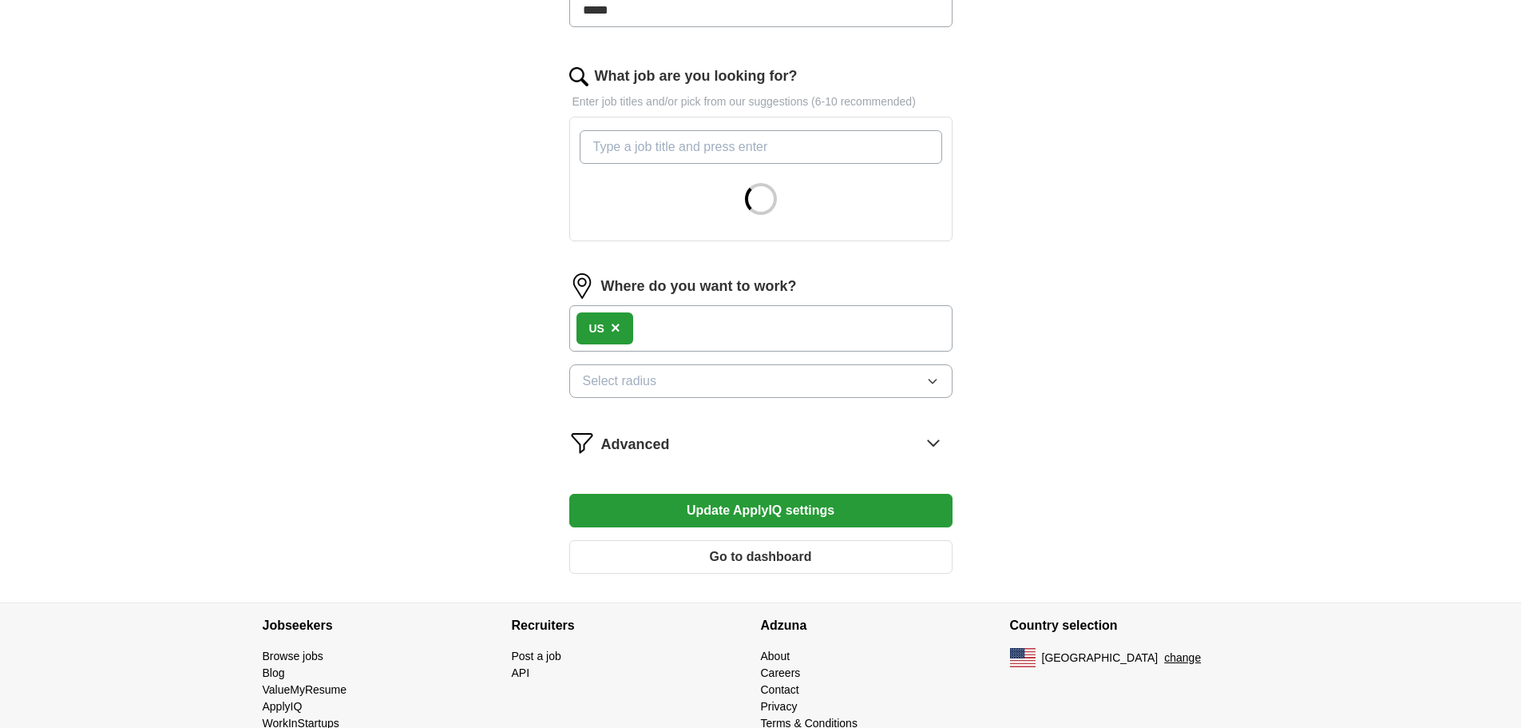
scroll to position [507, 0]
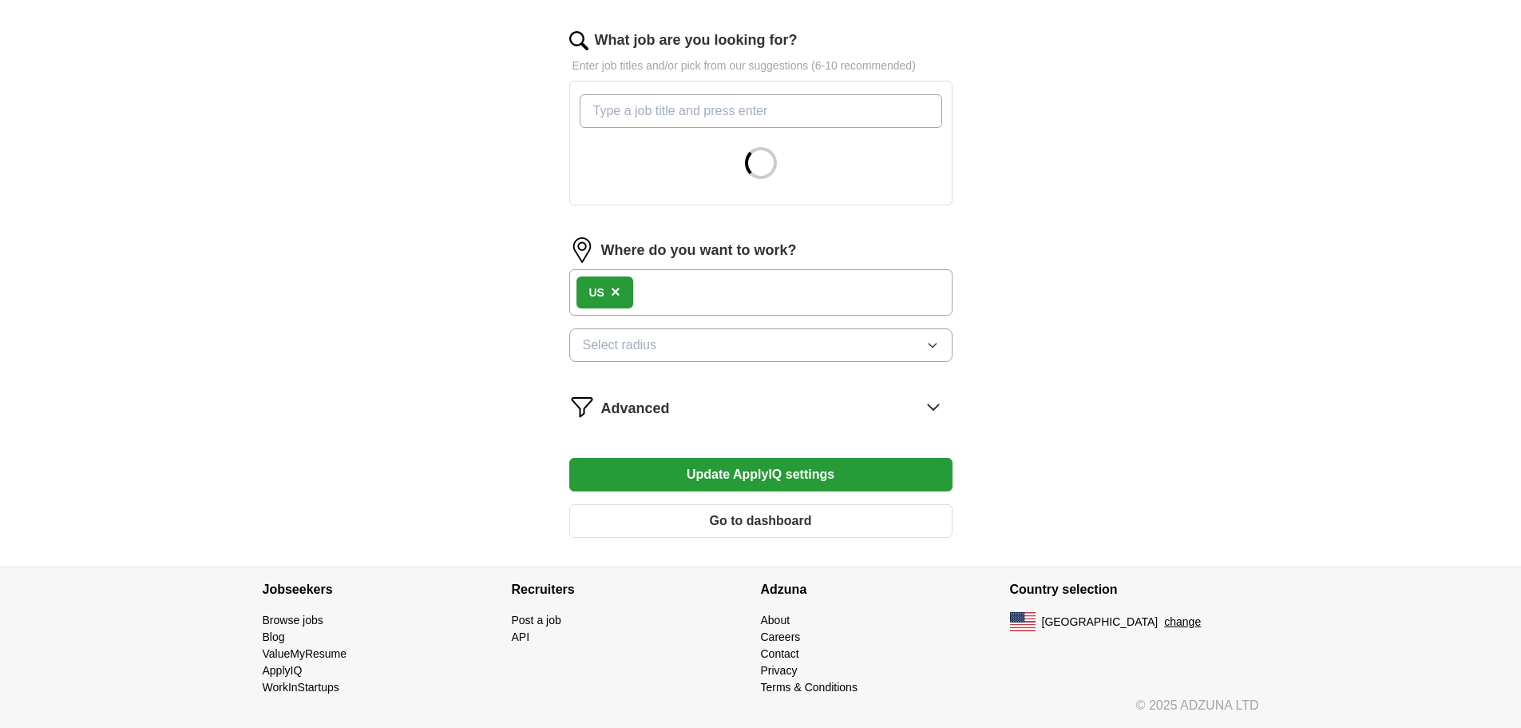
click at [814, 350] on button "Select radius" at bounding box center [760, 345] width 383 height 34
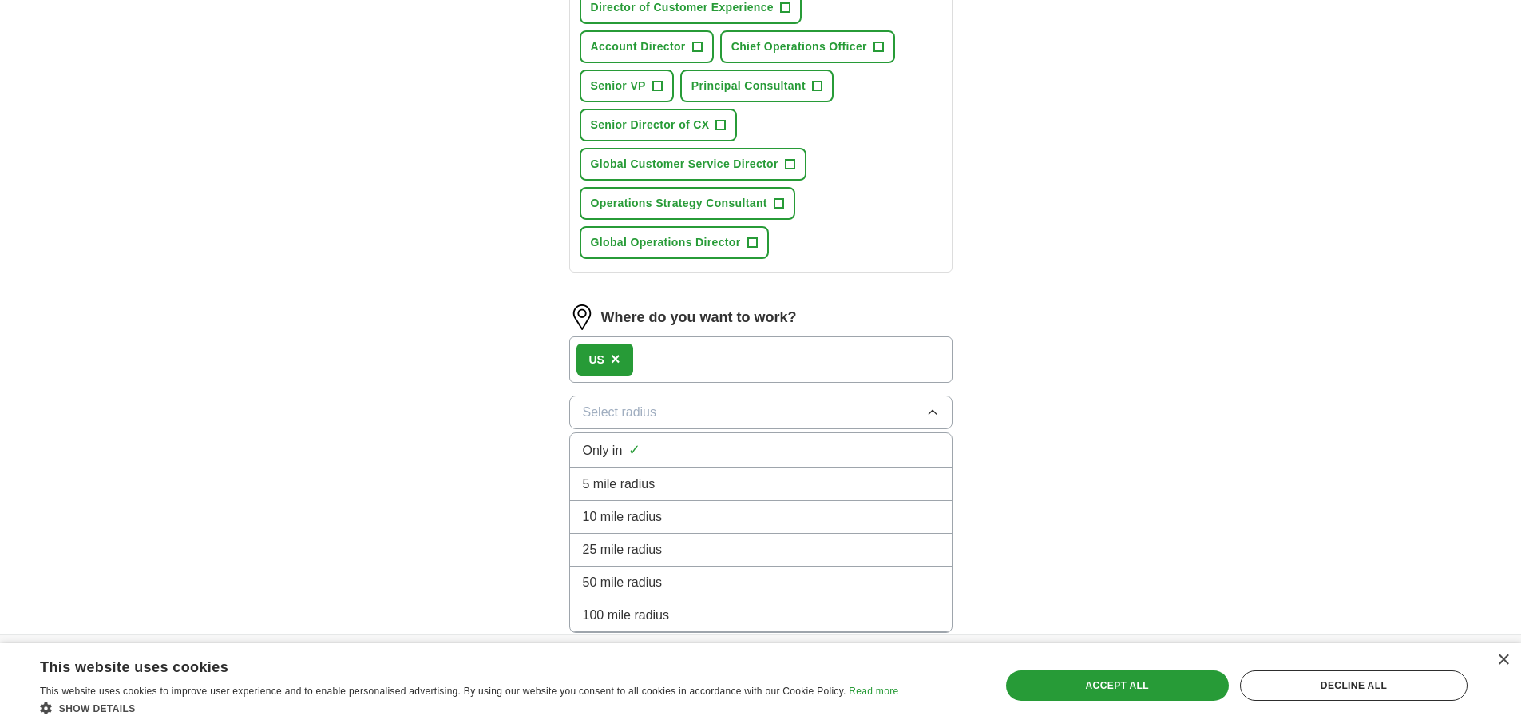
scroll to position [1226, 0]
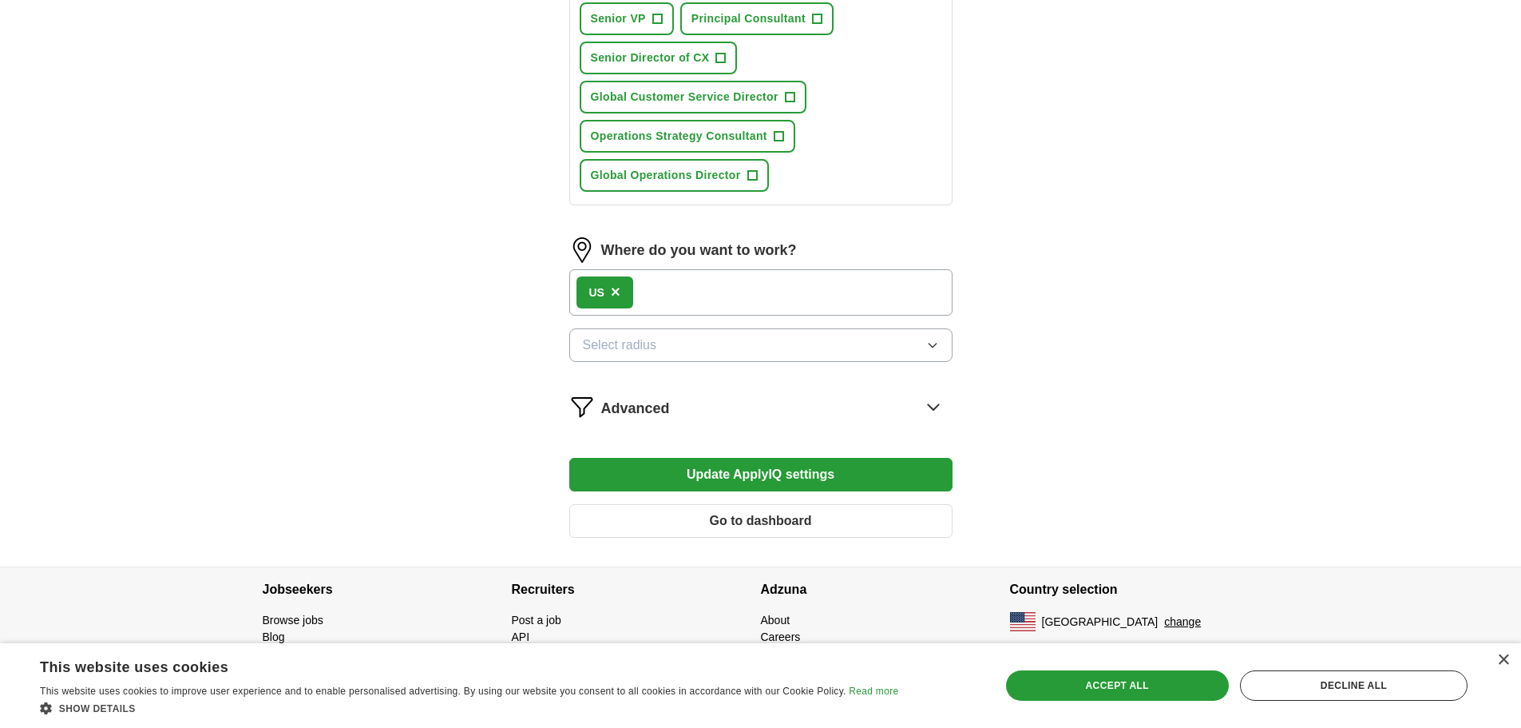
click at [1134, 675] on div "Accept all" at bounding box center [1117, 685] width 223 height 30
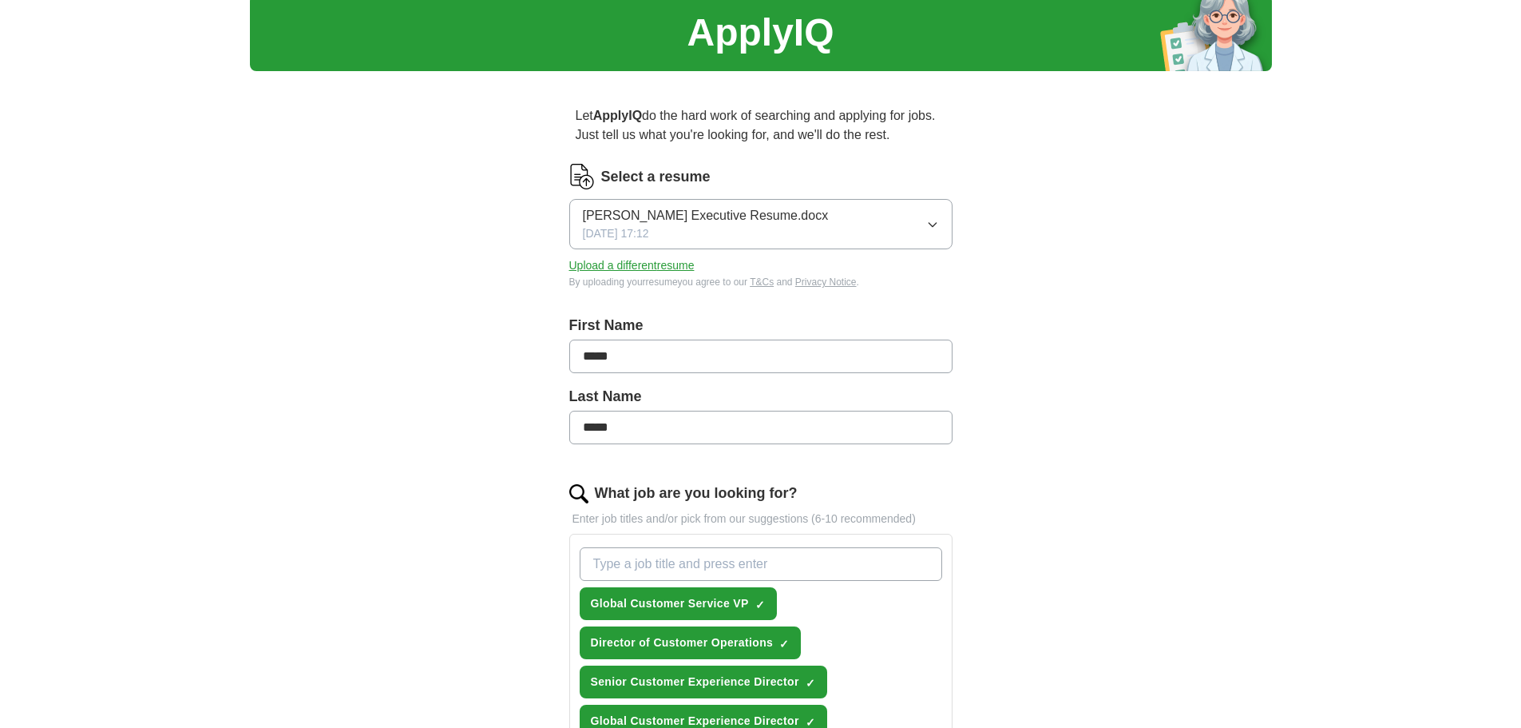
scroll to position [0, 0]
